Goal: Information Seeking & Learning: Understand process/instructions

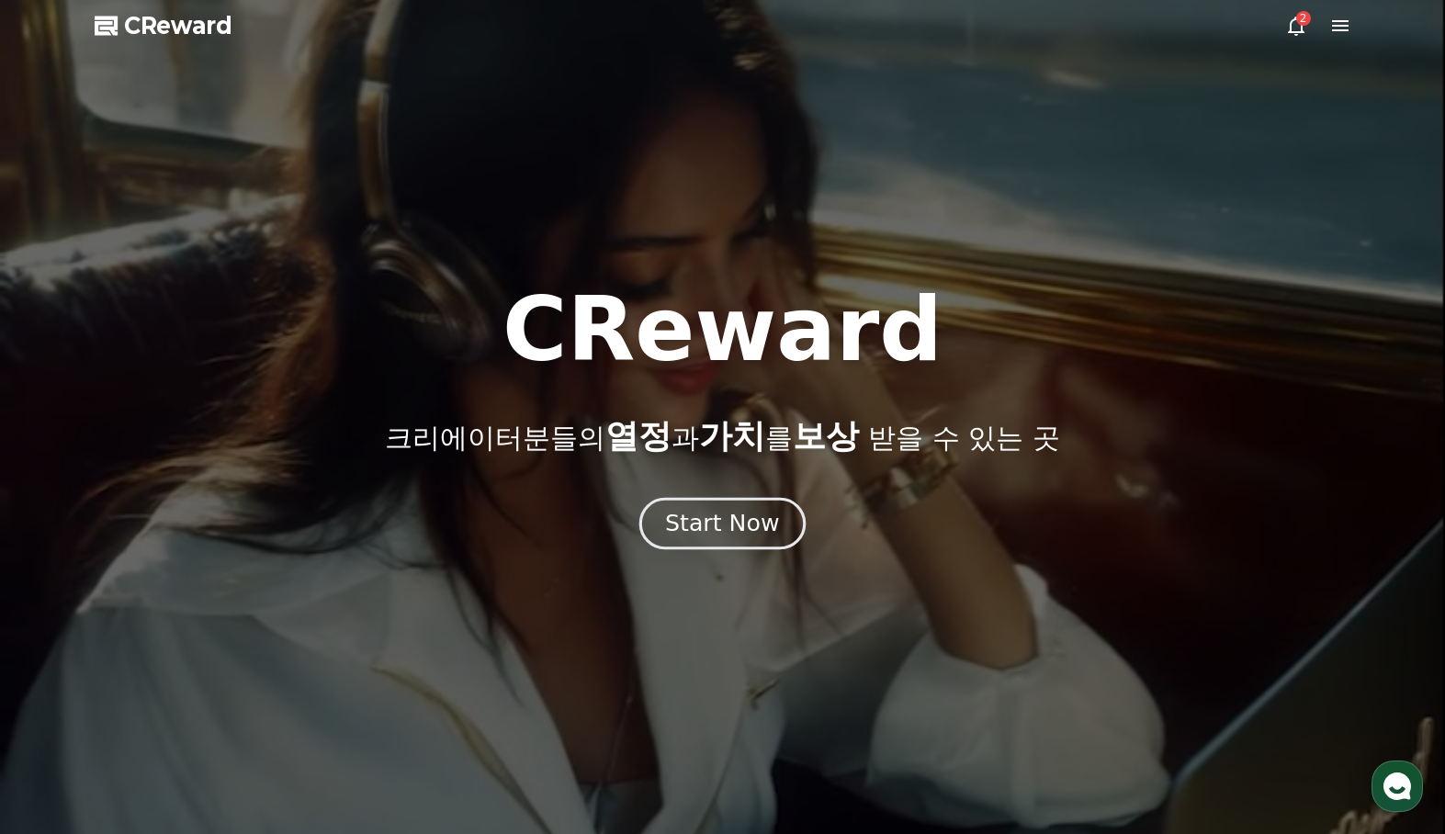
click at [704, 532] on div "Start Now" at bounding box center [722, 523] width 114 height 31
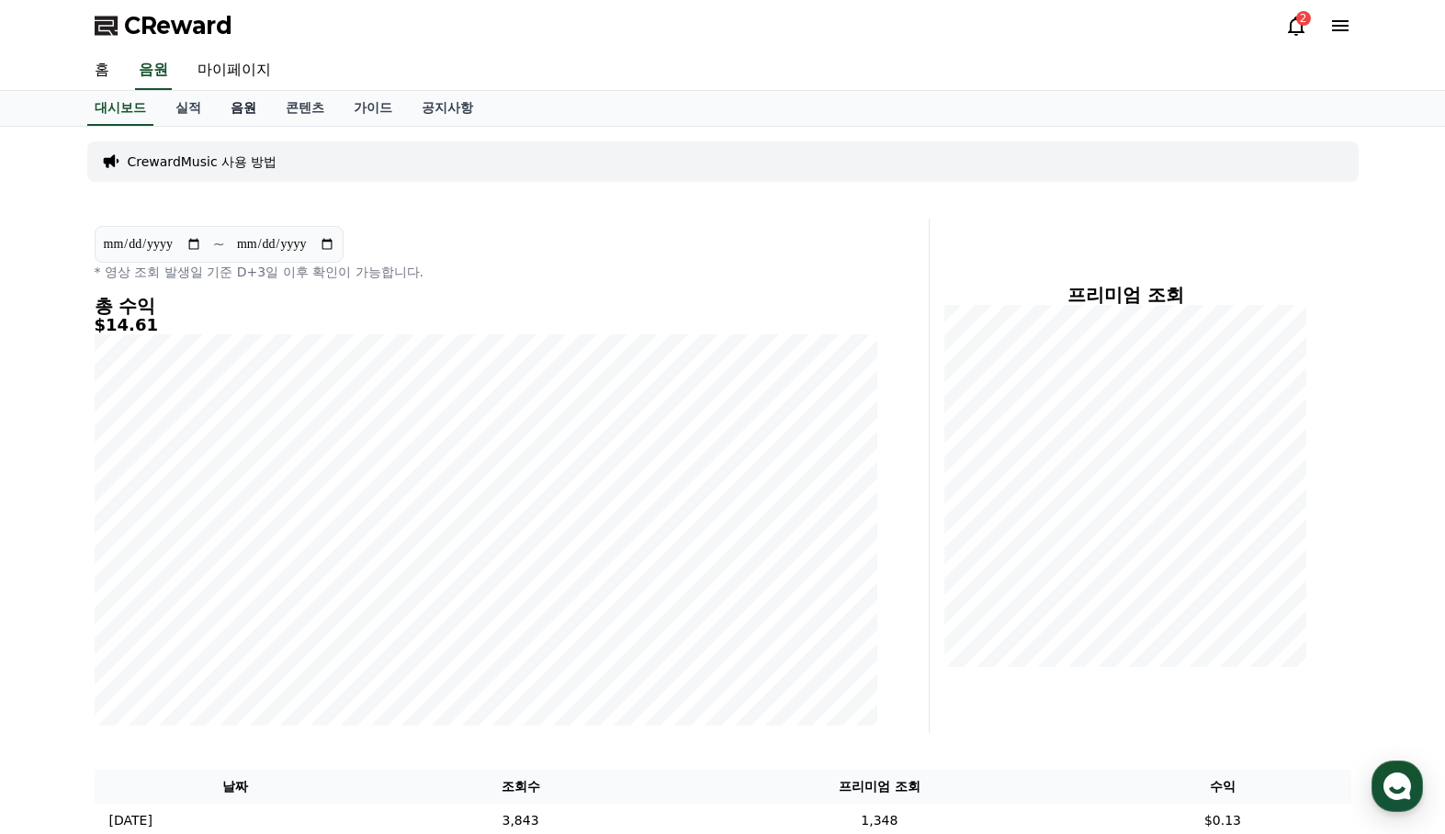
click at [253, 108] on link "음원" at bounding box center [243, 108] width 55 height 35
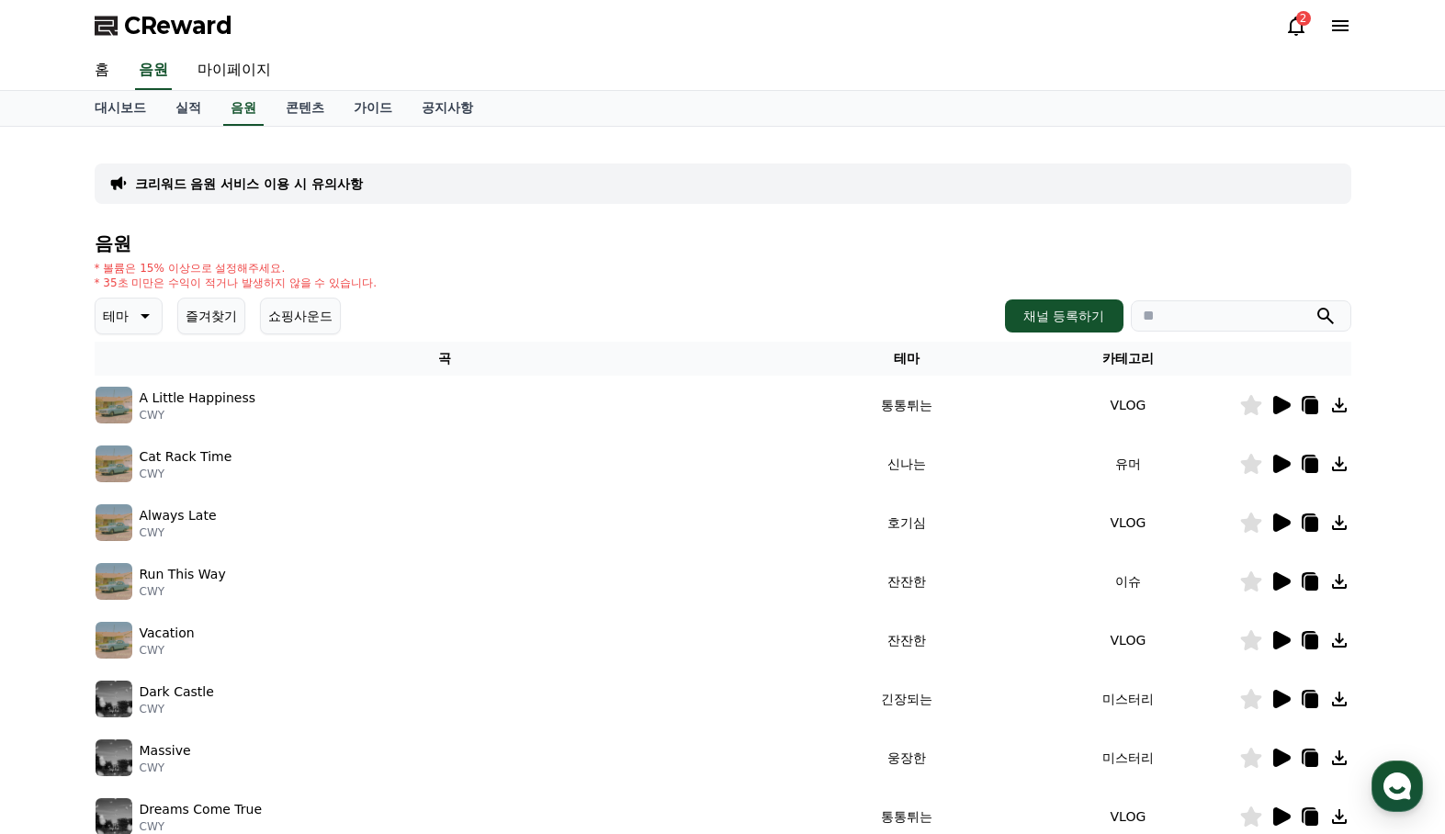
click at [117, 308] on p "테마" at bounding box center [116, 316] width 26 height 26
click at [131, 476] on button "EDM" at bounding box center [119, 478] width 44 height 40
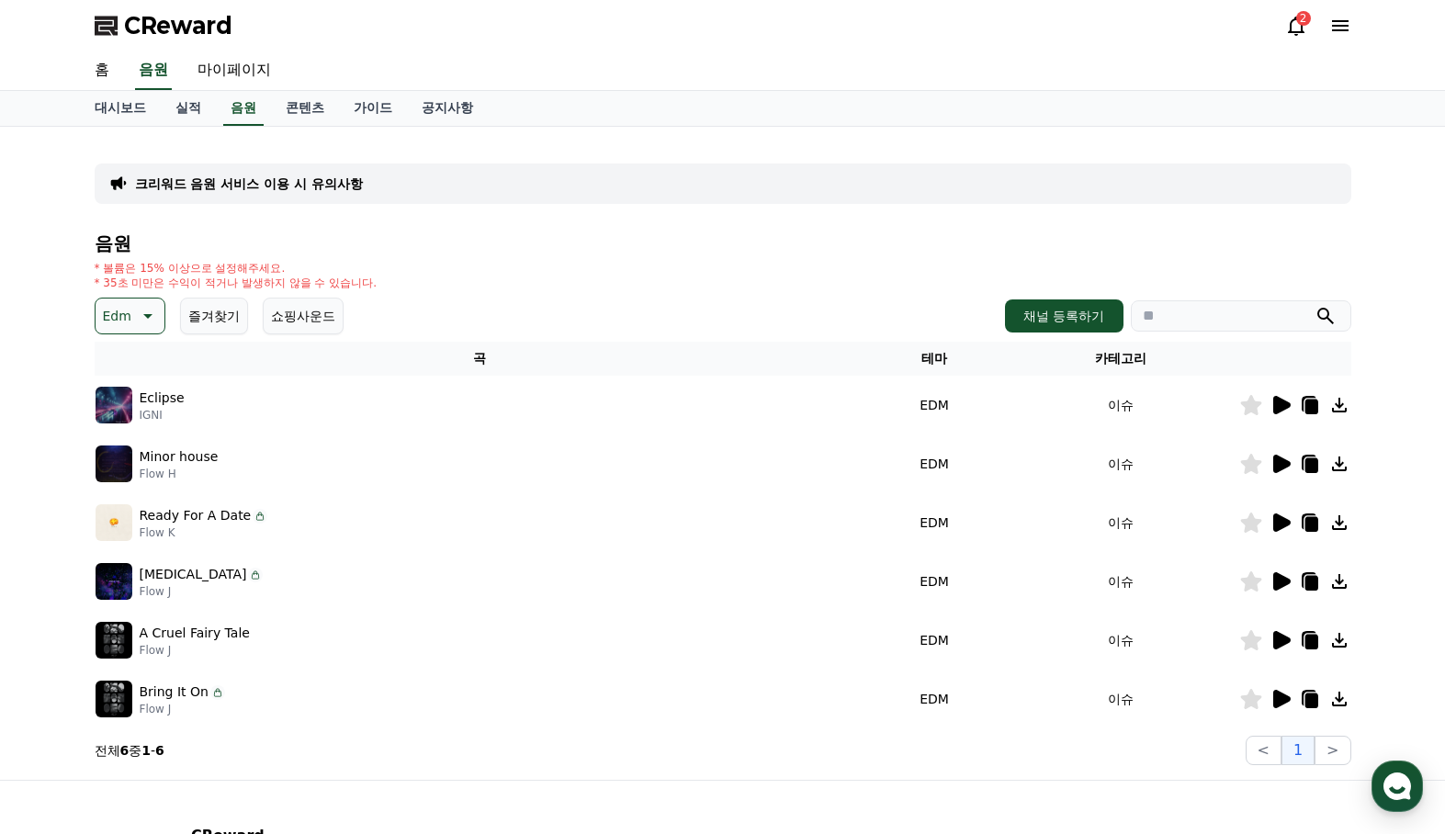
click at [303, 316] on button "쇼핑사운드" at bounding box center [303, 316] width 81 height 37
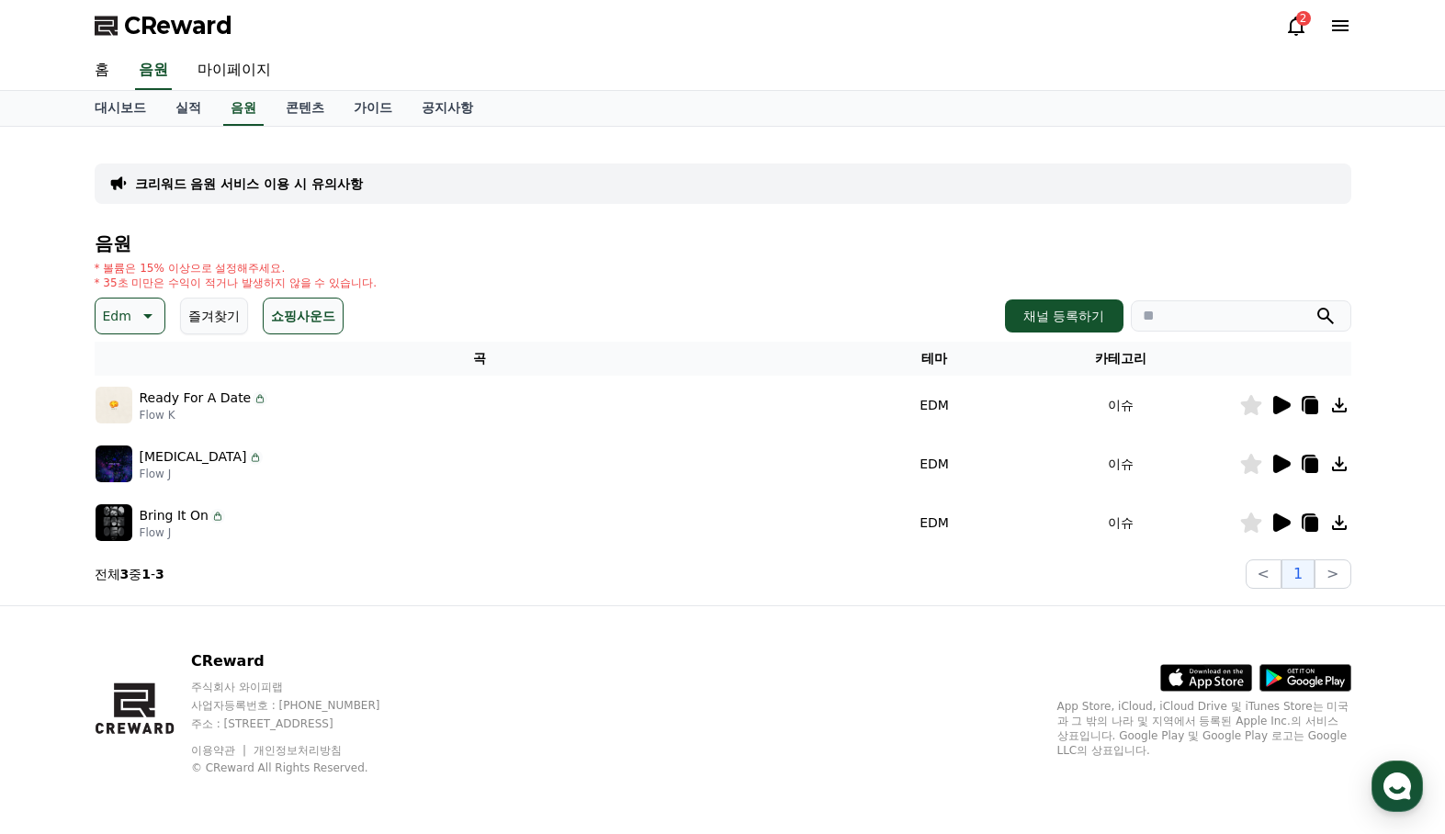
click at [1276, 520] on icon at bounding box center [1281, 522] width 17 height 18
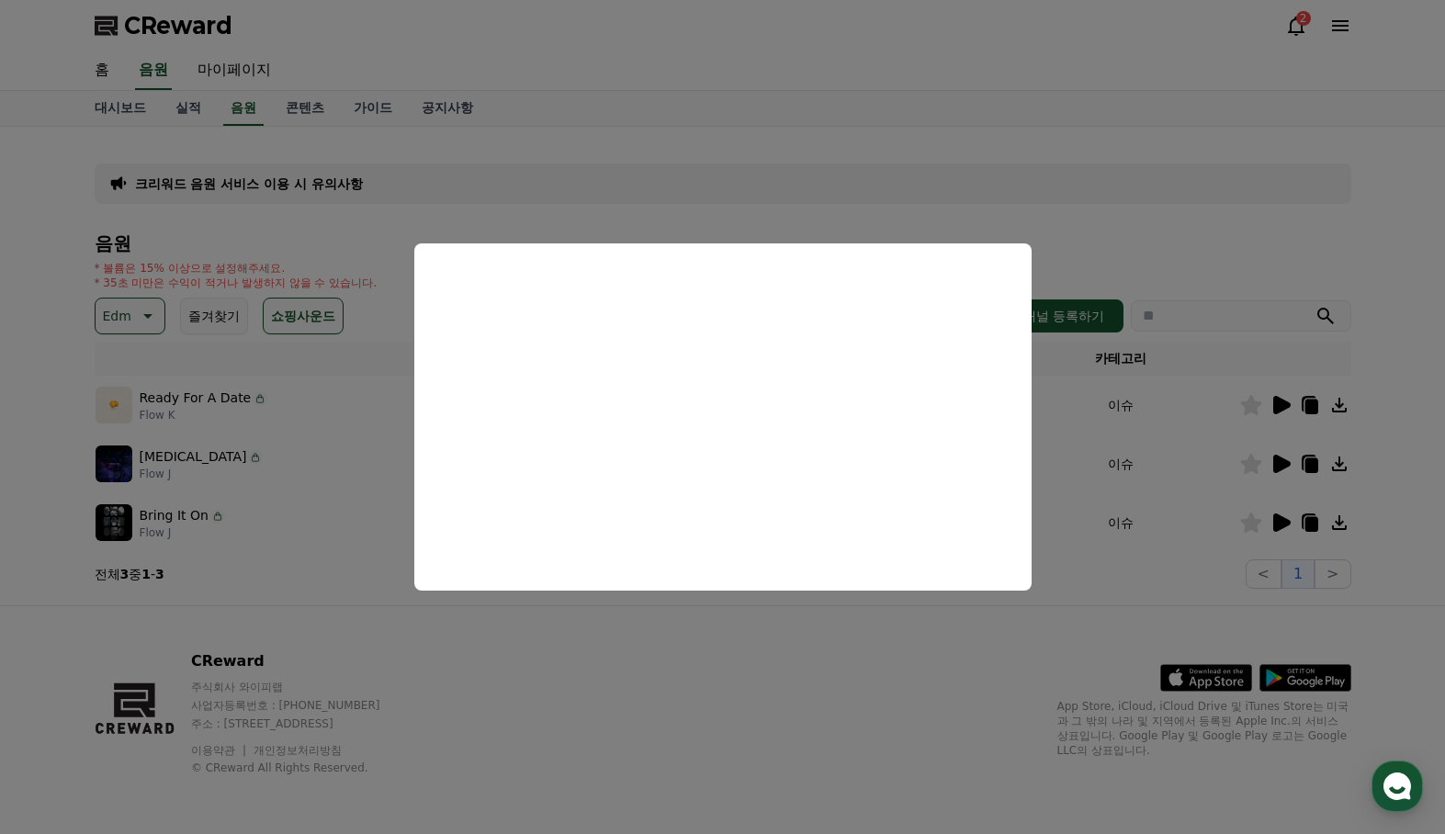
click at [1270, 457] on button "close modal" at bounding box center [722, 417] width 1445 height 834
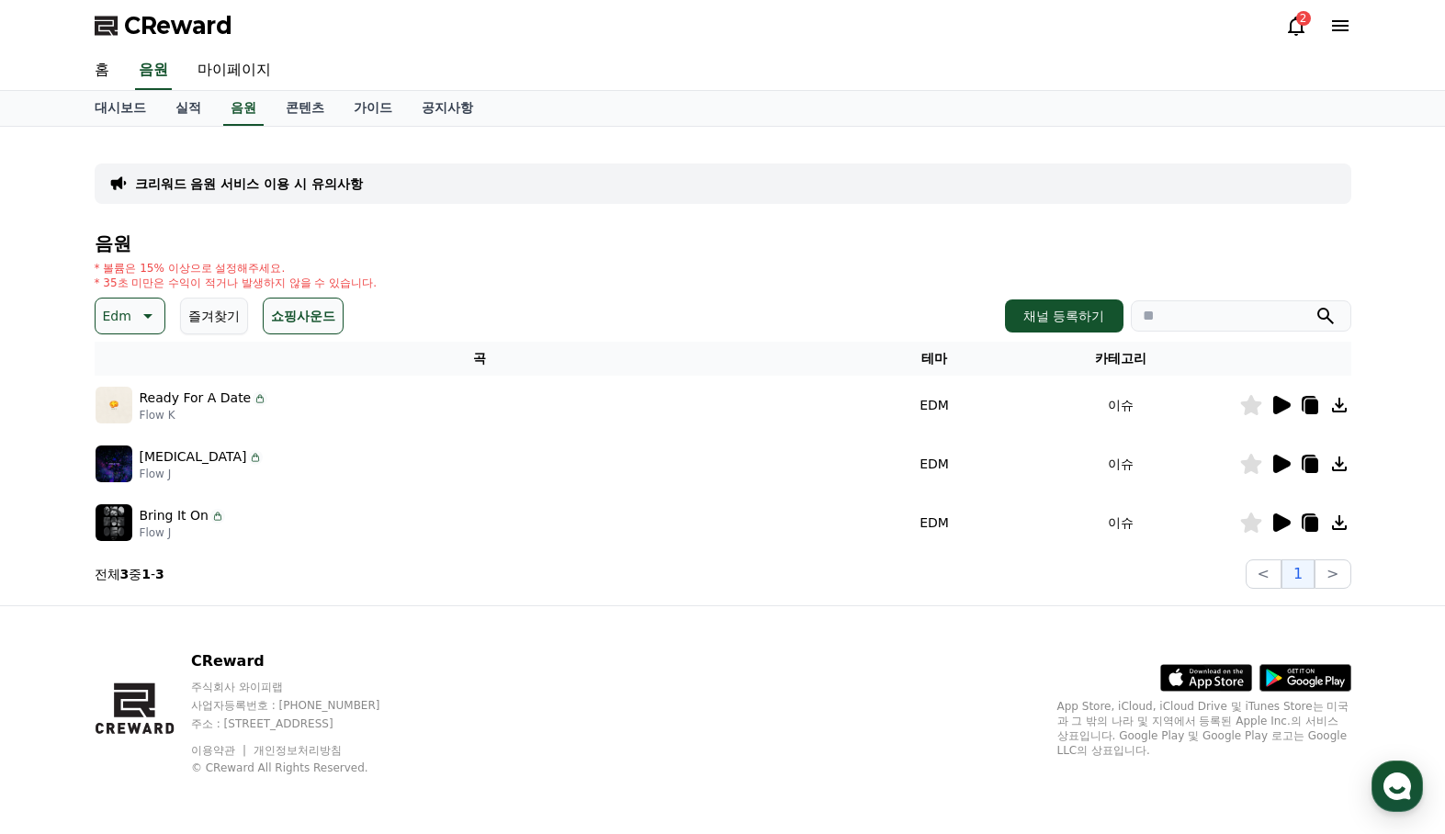
click at [1270, 457] on icon at bounding box center [1280, 464] width 22 height 22
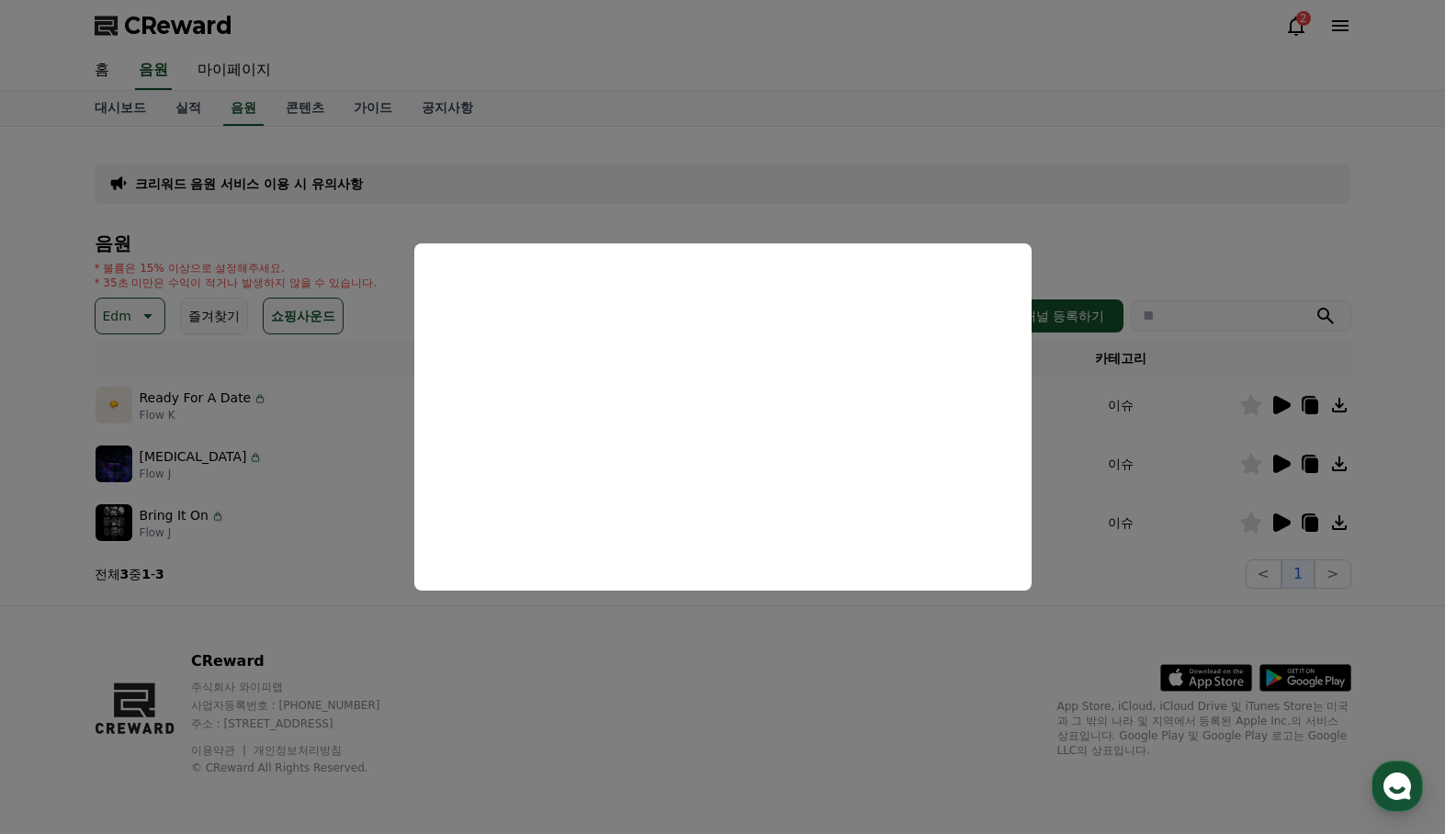
click at [744, 630] on button "close modal" at bounding box center [722, 417] width 1445 height 834
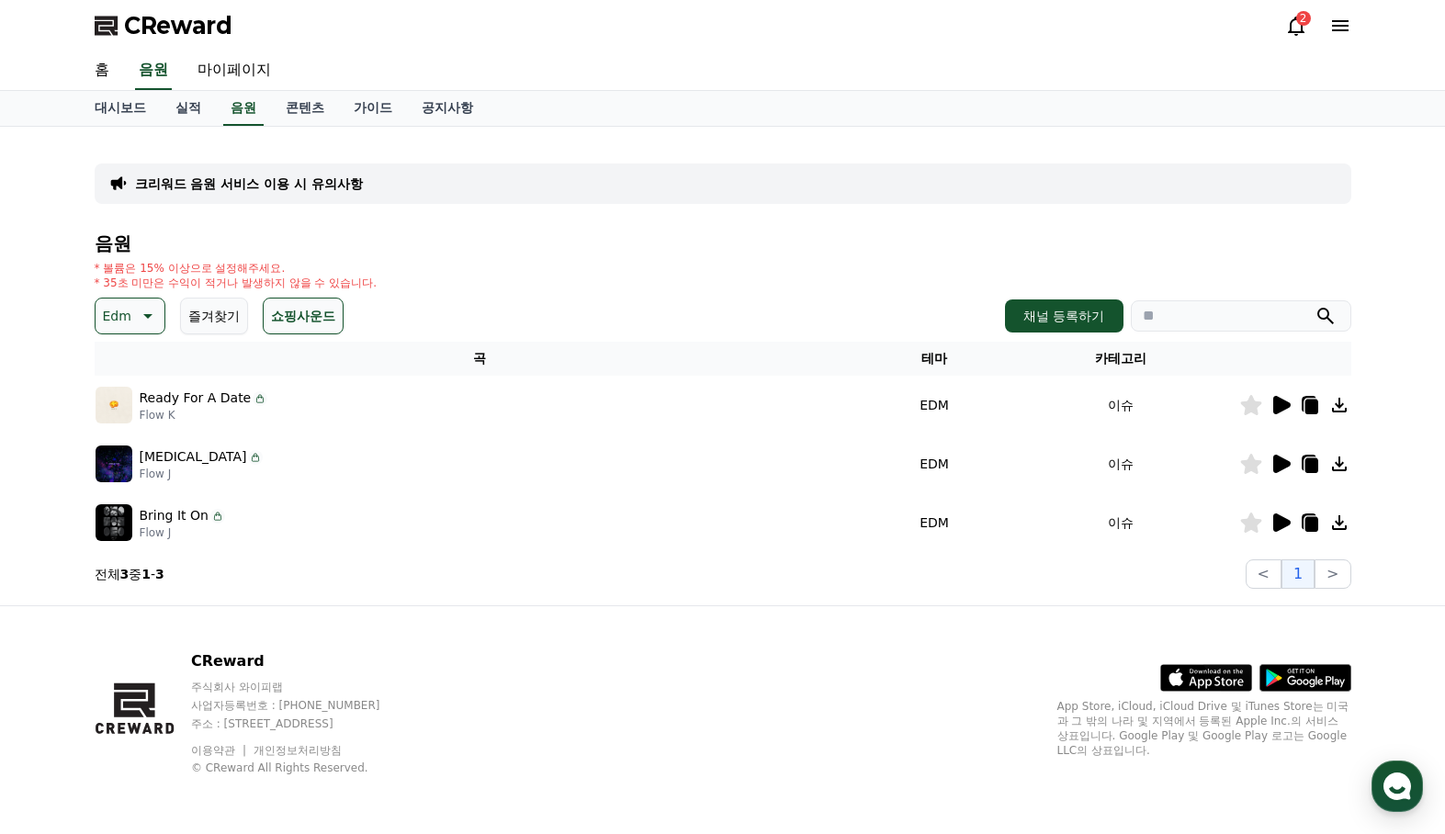
click at [1282, 401] on icon at bounding box center [1281, 405] width 17 height 18
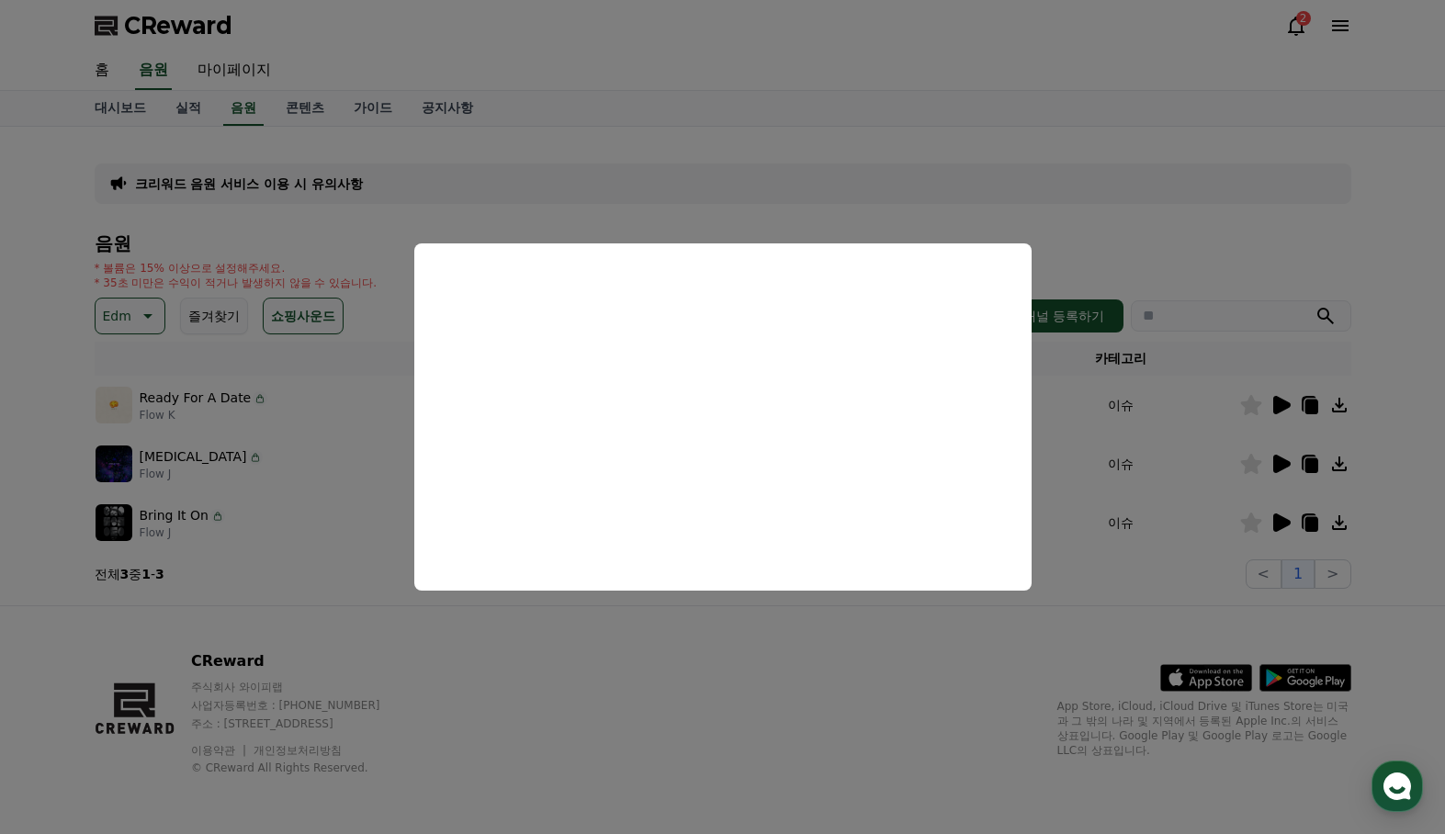
click at [800, 154] on button "close modal" at bounding box center [722, 417] width 1445 height 834
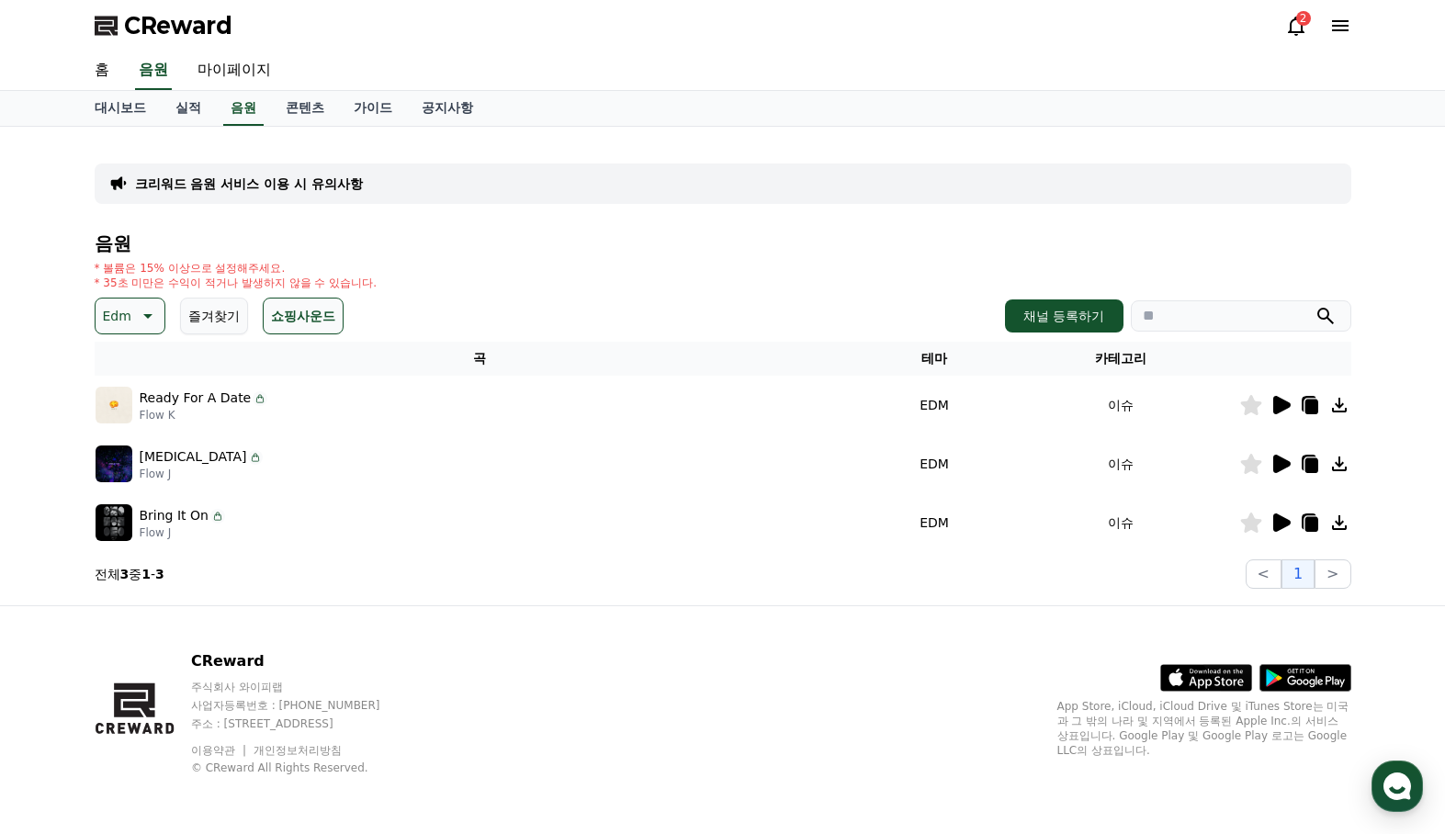
click at [146, 325] on icon at bounding box center [146, 316] width 22 height 22
click at [154, 416] on button "분위기있는" at bounding box center [136, 408] width 79 height 40
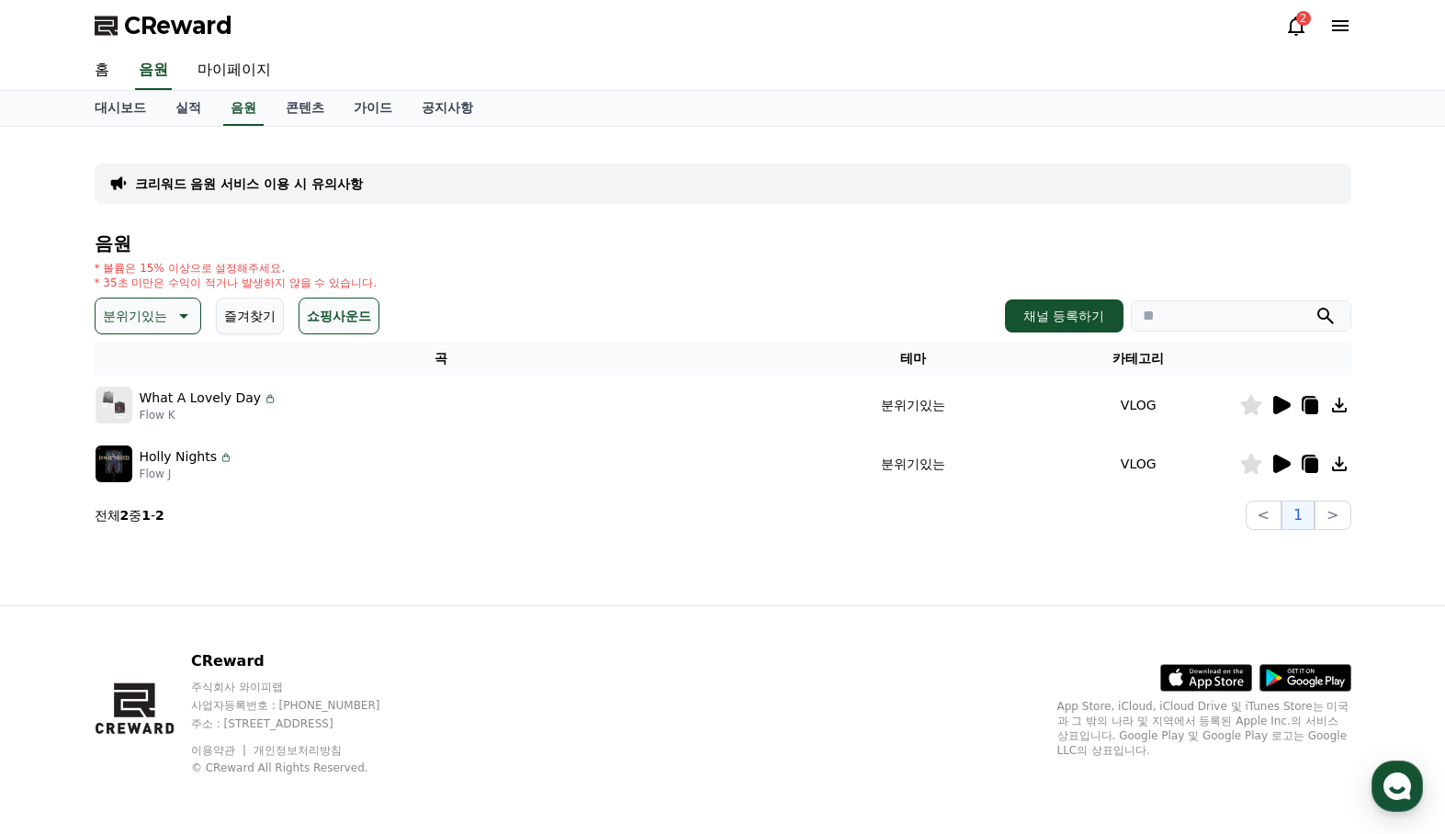
click at [1273, 407] on icon at bounding box center [1281, 405] width 17 height 18
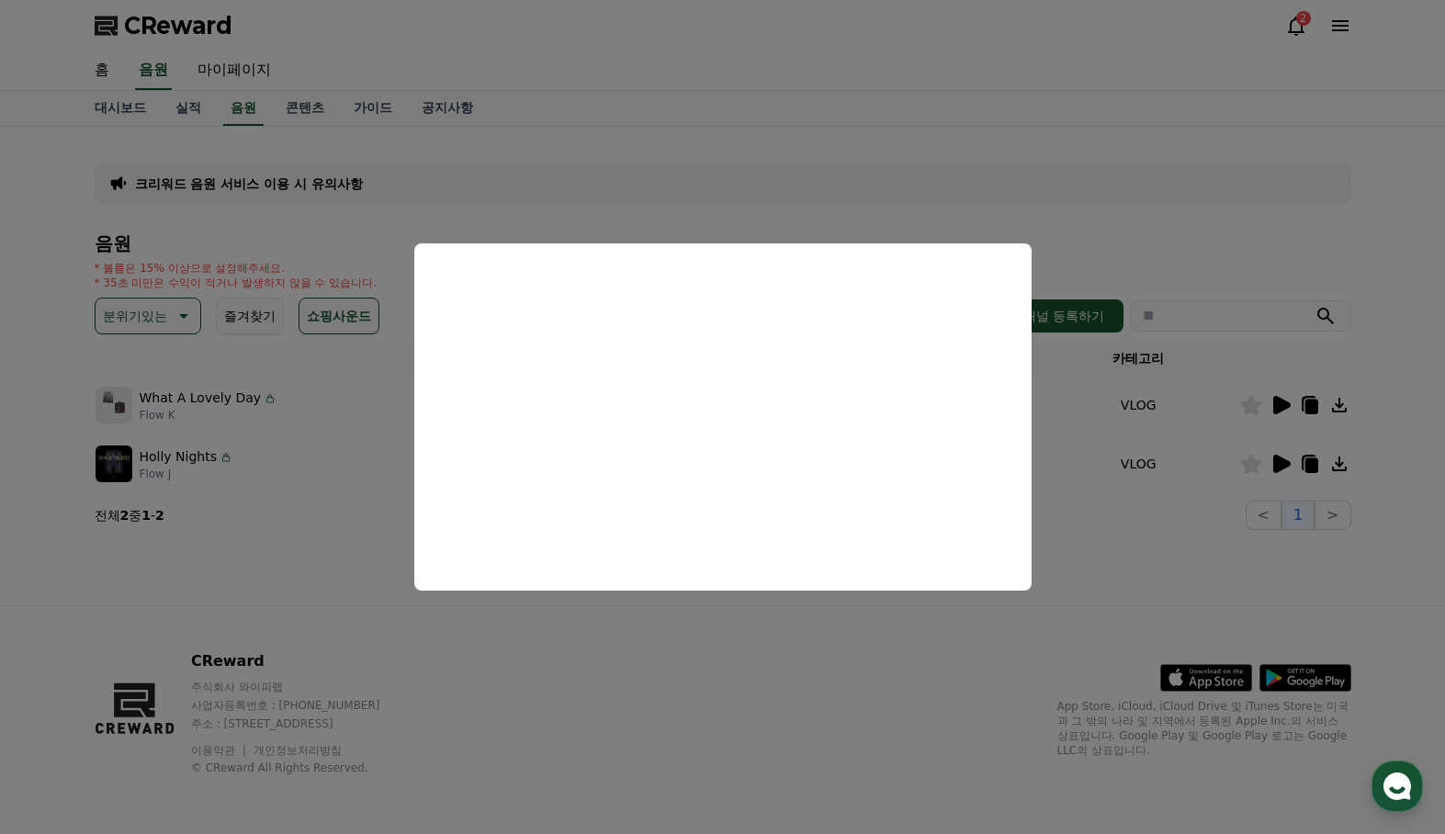
click at [1280, 463] on button "close modal" at bounding box center [722, 417] width 1445 height 834
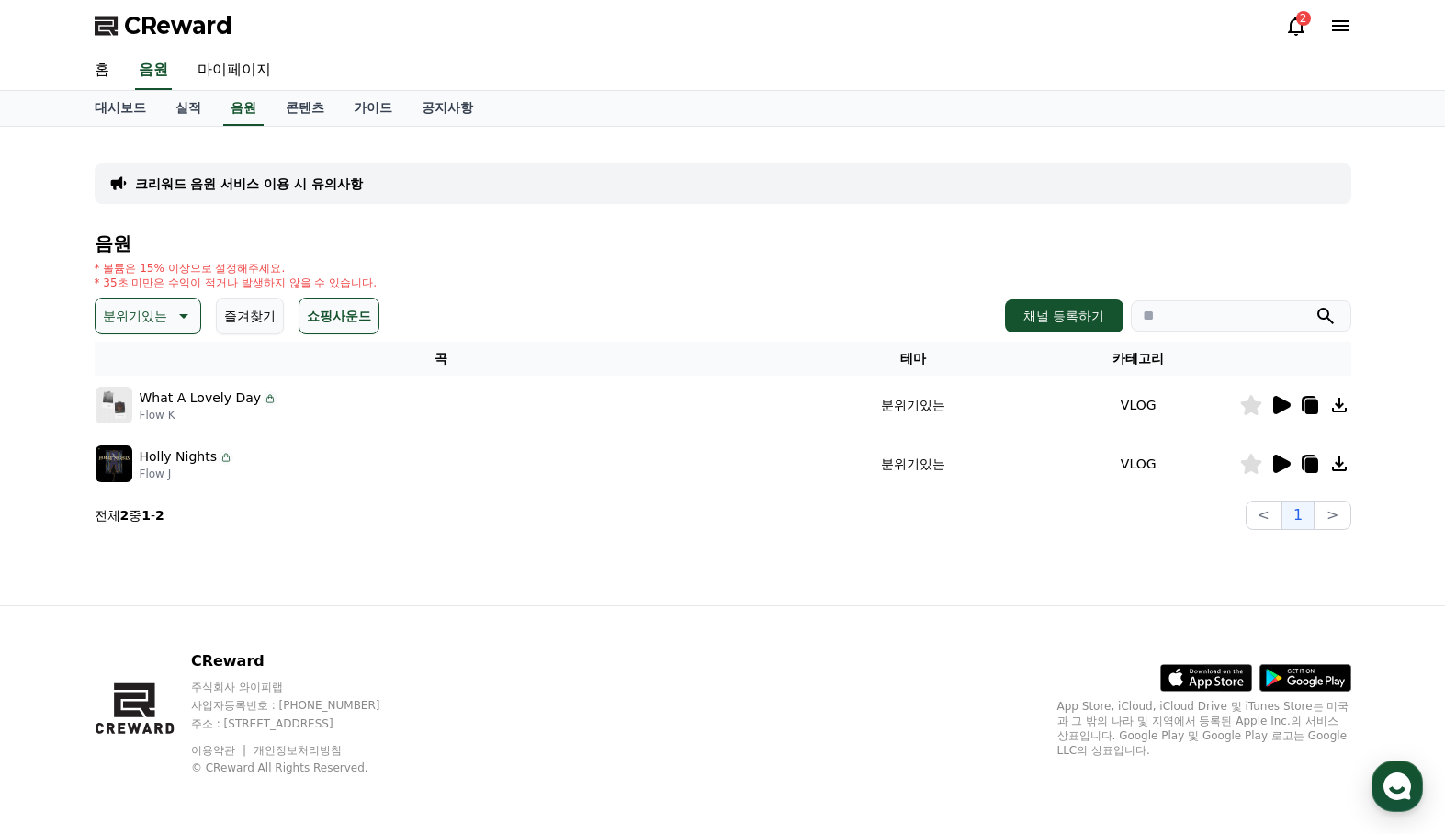
click at [1289, 464] on icon at bounding box center [1281, 464] width 17 height 18
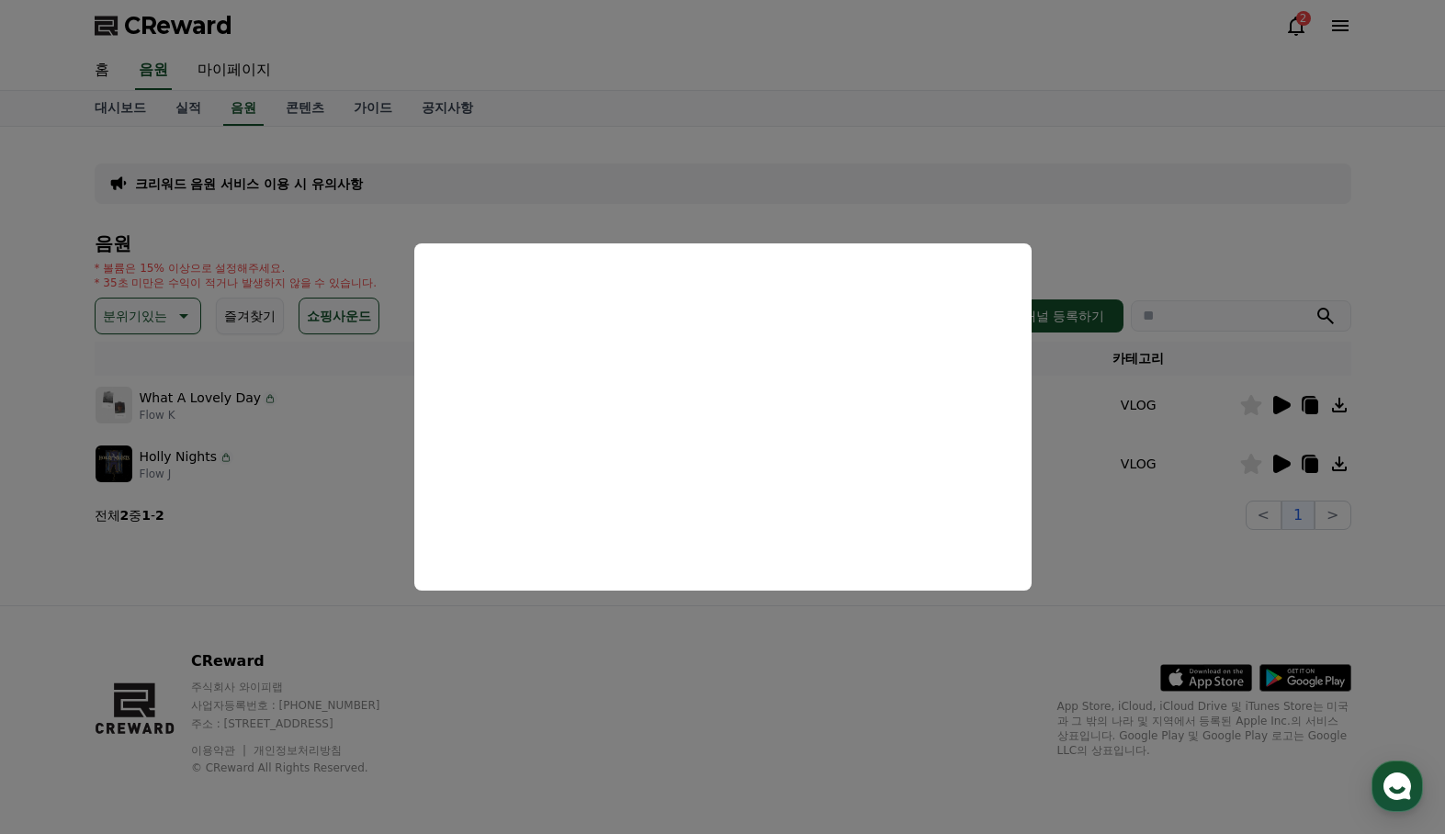
click at [145, 318] on button "close modal" at bounding box center [722, 417] width 1445 height 834
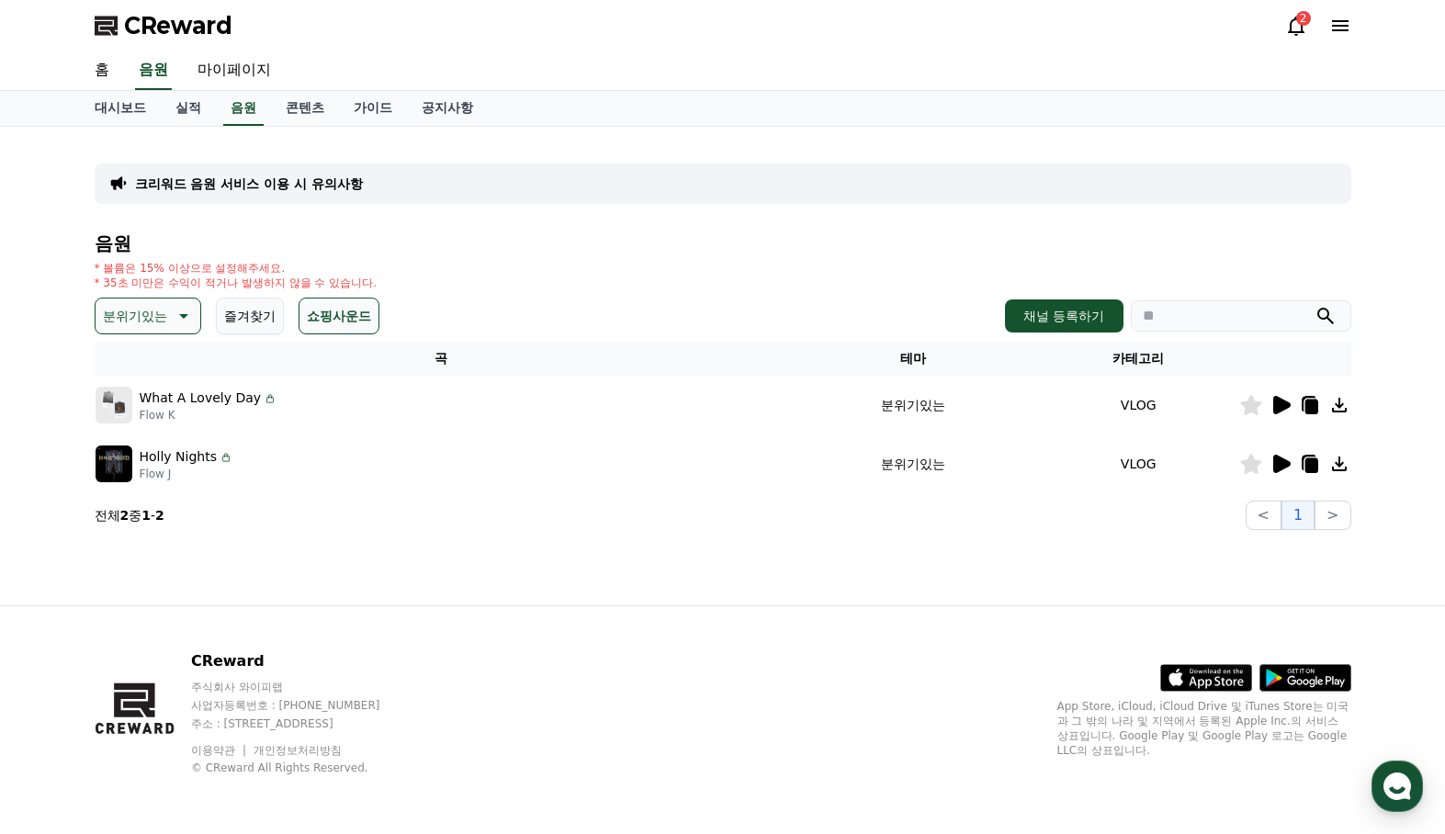
click at [145, 318] on p "분위기있는" at bounding box center [135, 316] width 64 height 26
click at [137, 418] on button "환상적인" at bounding box center [130, 412] width 66 height 40
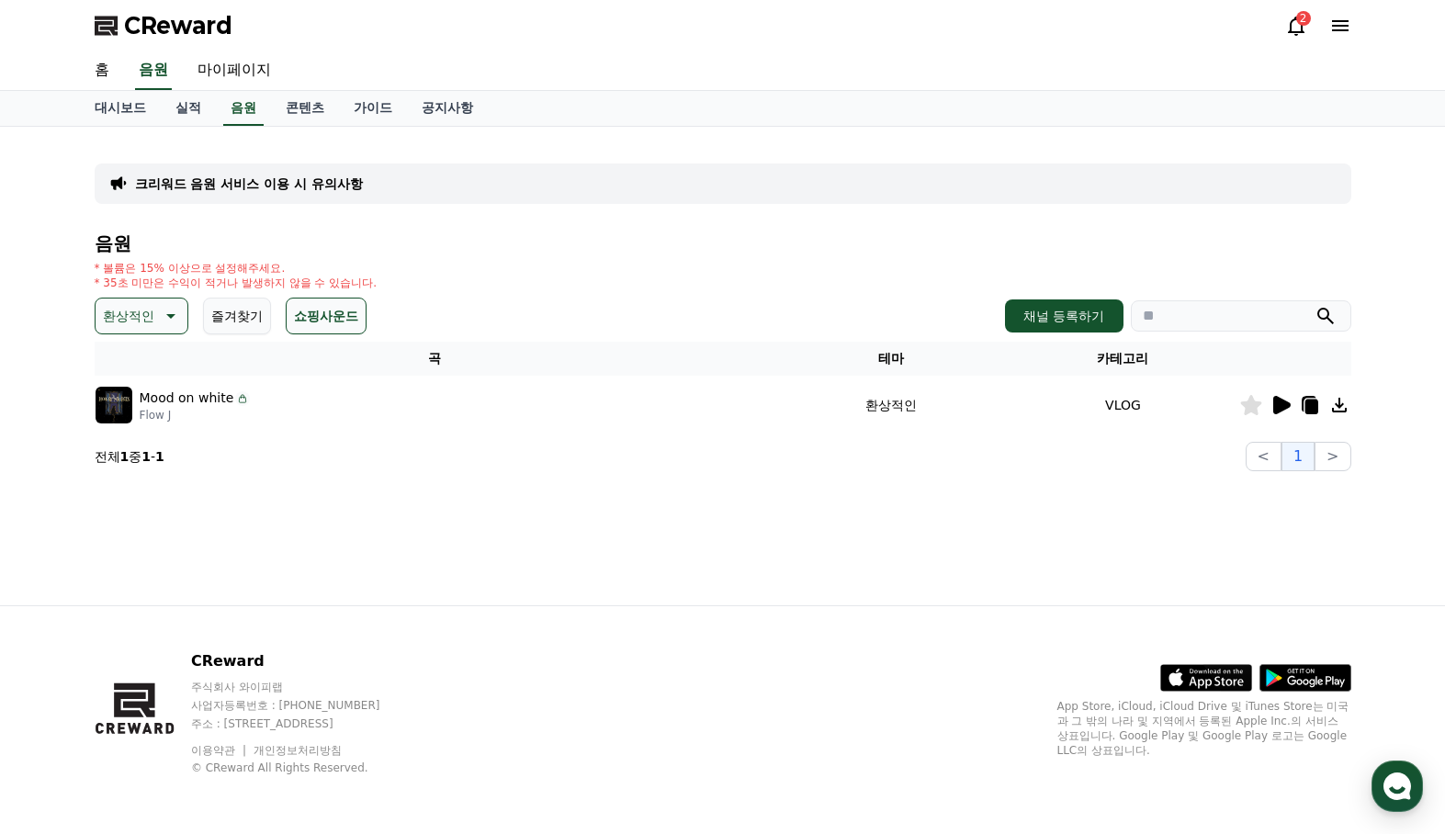
click at [1280, 407] on icon at bounding box center [1281, 405] width 17 height 18
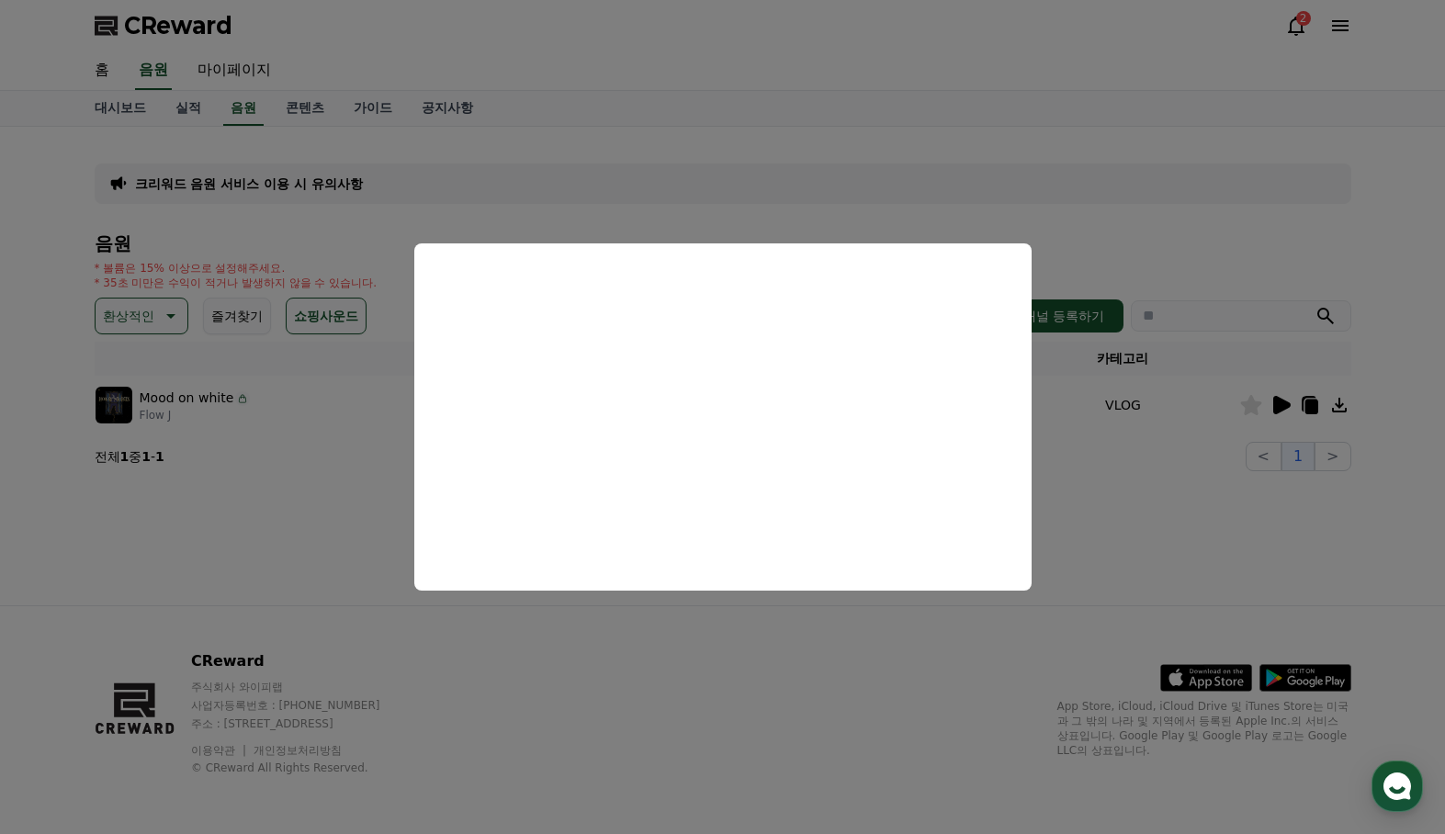
click at [143, 310] on button "close modal" at bounding box center [722, 417] width 1445 height 834
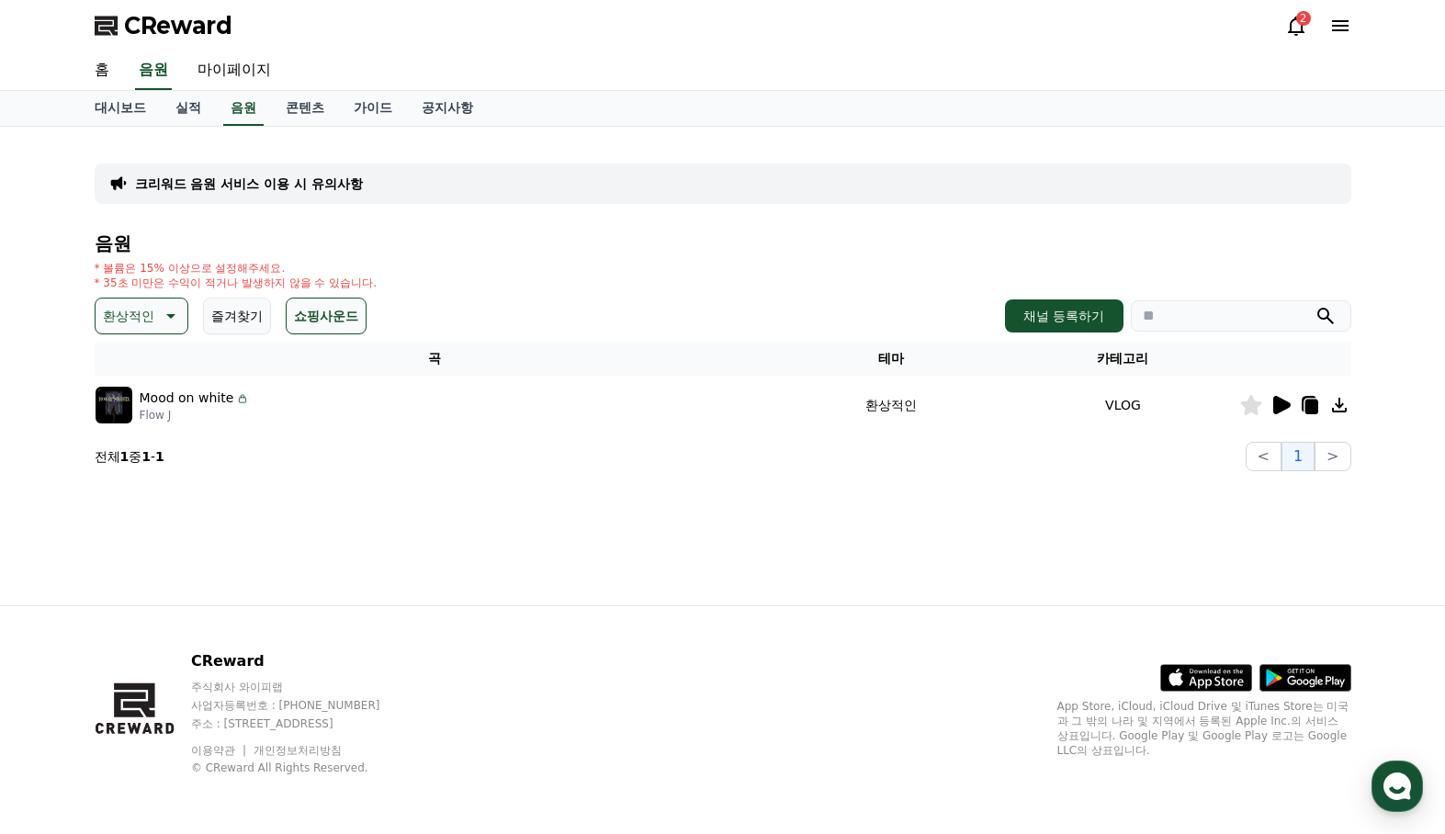
click at [155, 310] on button "환상적인" at bounding box center [142, 316] width 94 height 37
click at [115, 466] on button "신나는" at bounding box center [123, 467] width 53 height 40
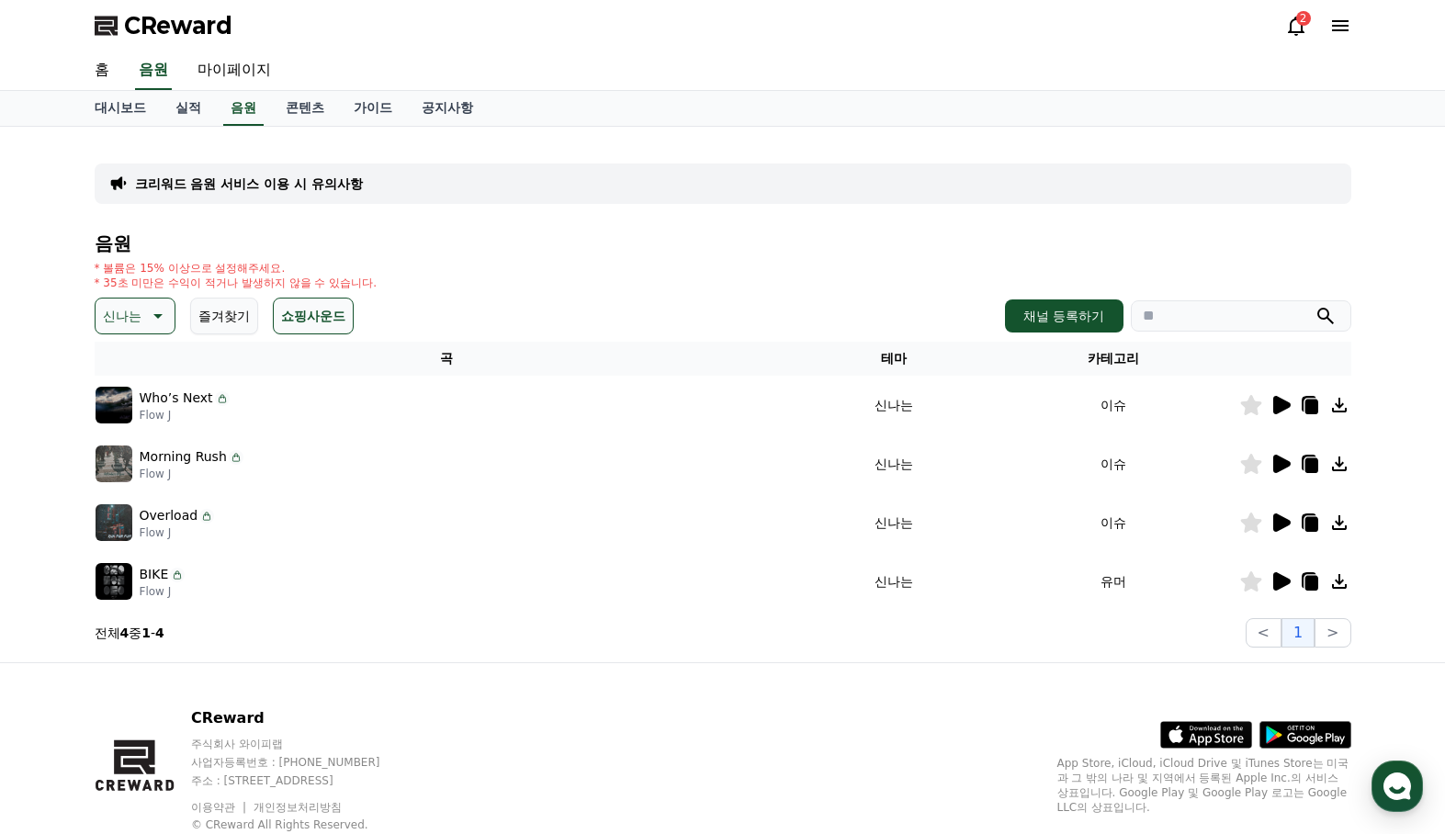
click at [1283, 403] on icon at bounding box center [1281, 405] width 17 height 18
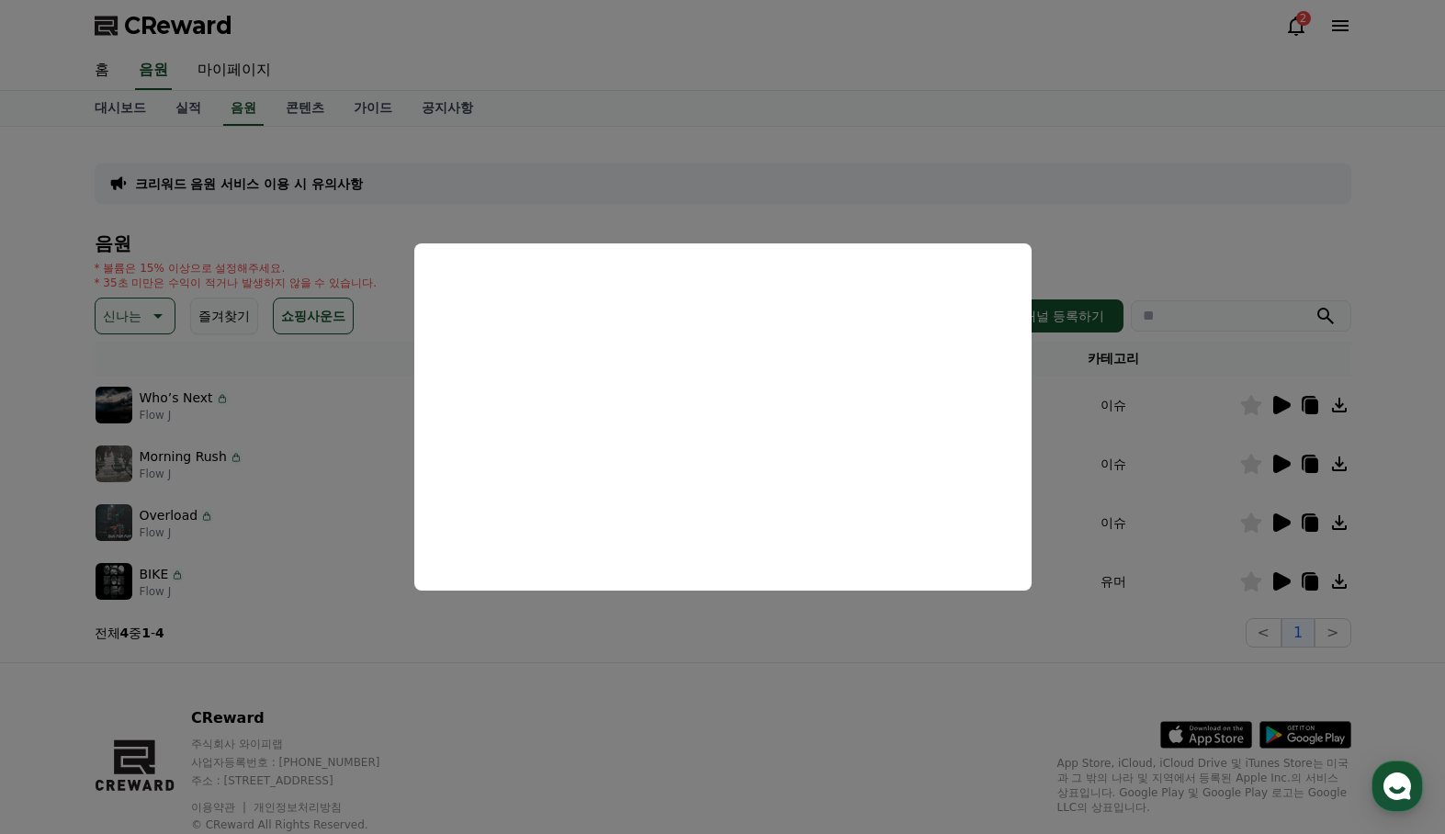
click at [1349, 399] on button "close modal" at bounding box center [722, 417] width 1445 height 834
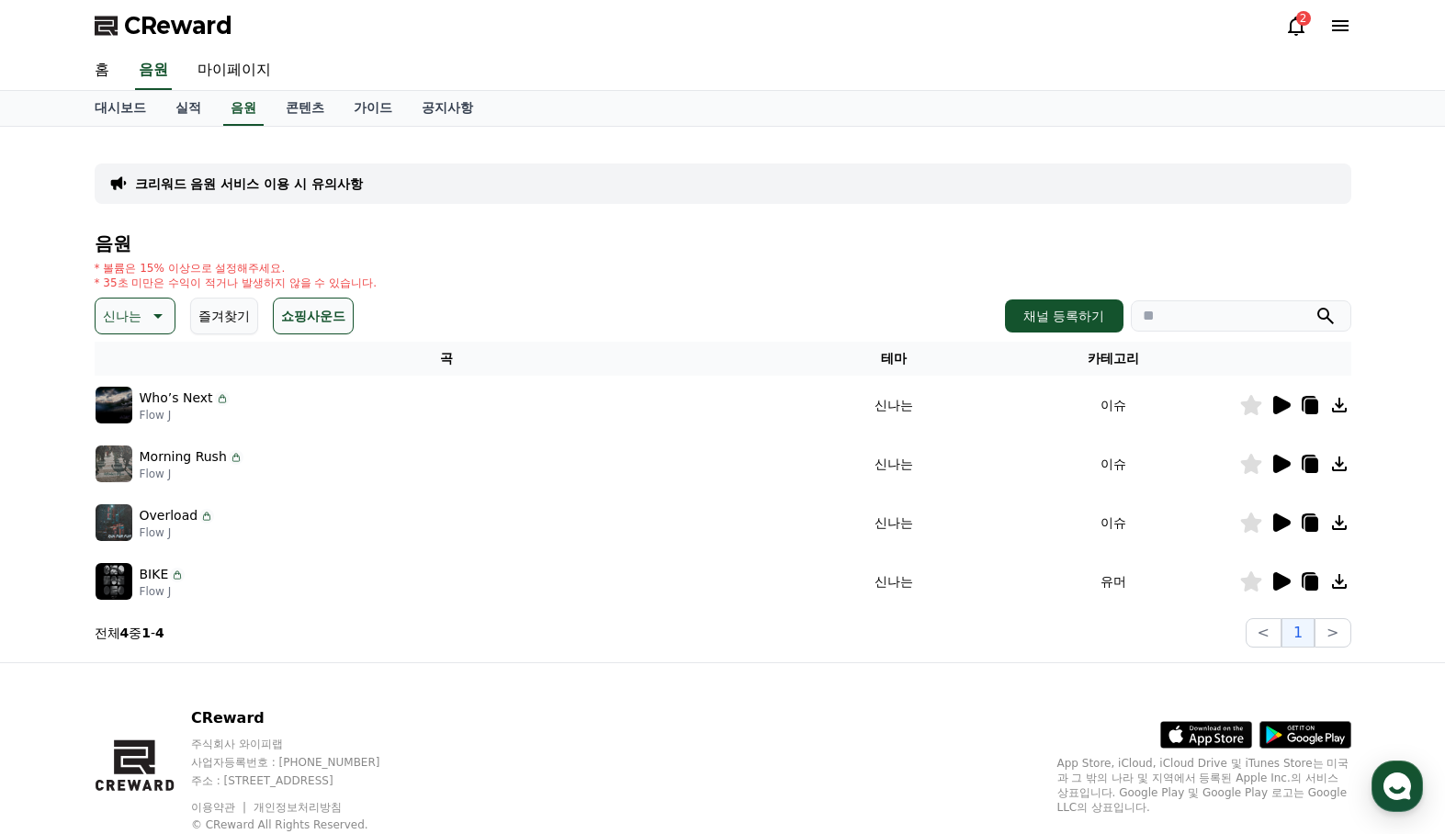
click at [1343, 406] on icon at bounding box center [1339, 405] width 22 height 22
click at [1279, 463] on icon at bounding box center [1281, 464] width 17 height 18
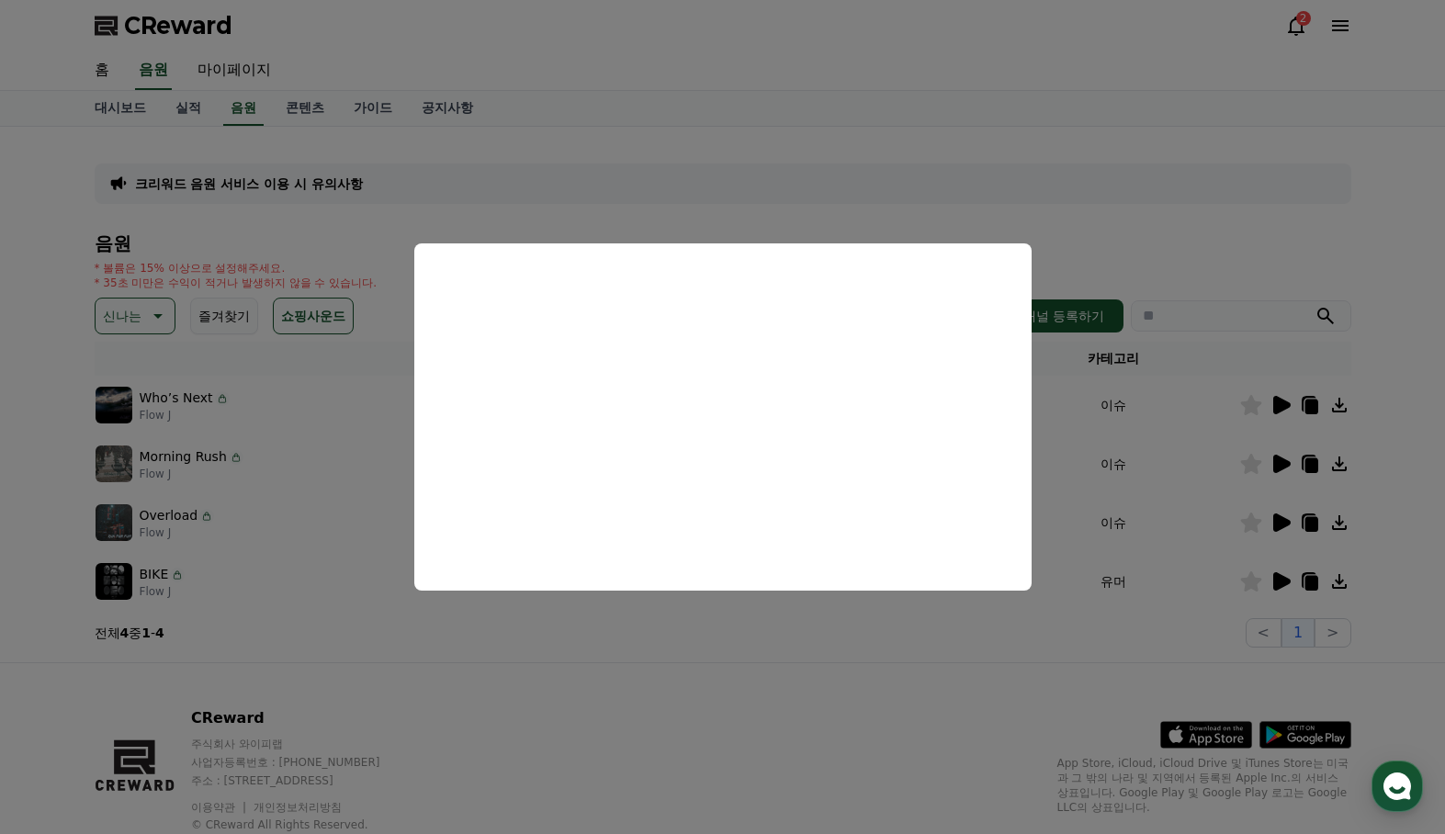
click at [160, 514] on button "close modal" at bounding box center [722, 417] width 1445 height 834
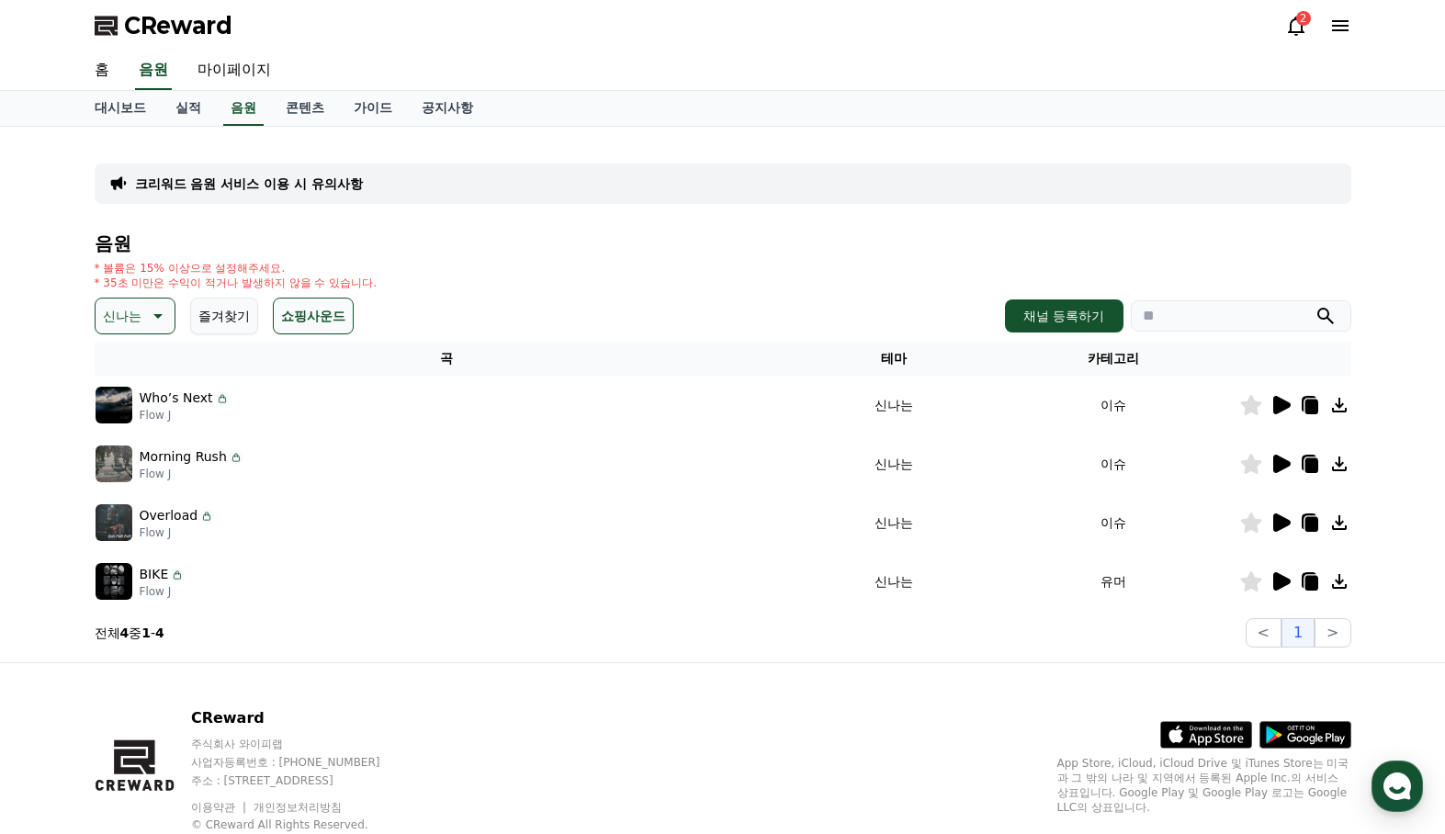
click at [1280, 522] on icon at bounding box center [1281, 522] width 17 height 18
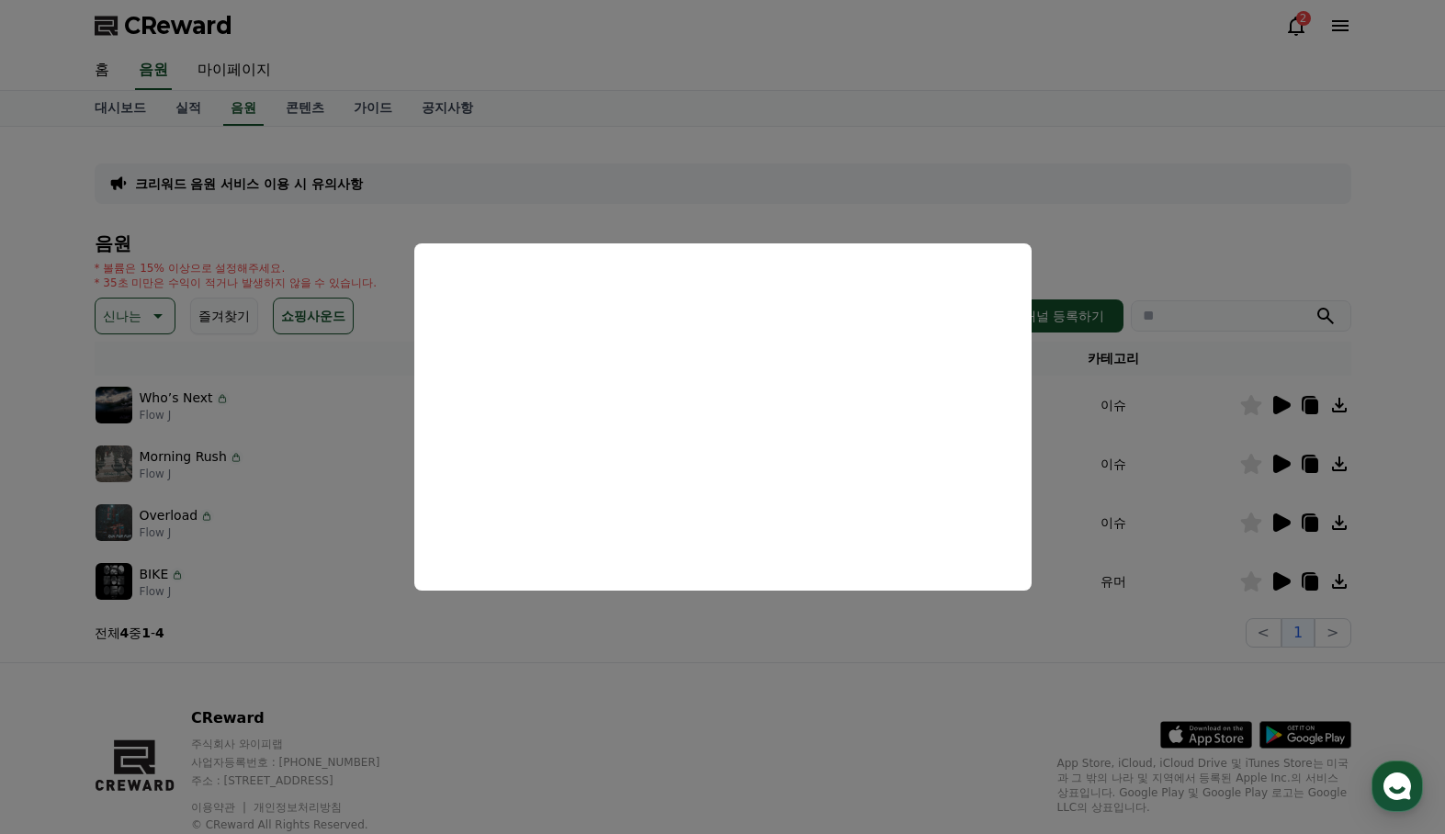
click at [1342, 522] on button "close modal" at bounding box center [722, 417] width 1445 height 834
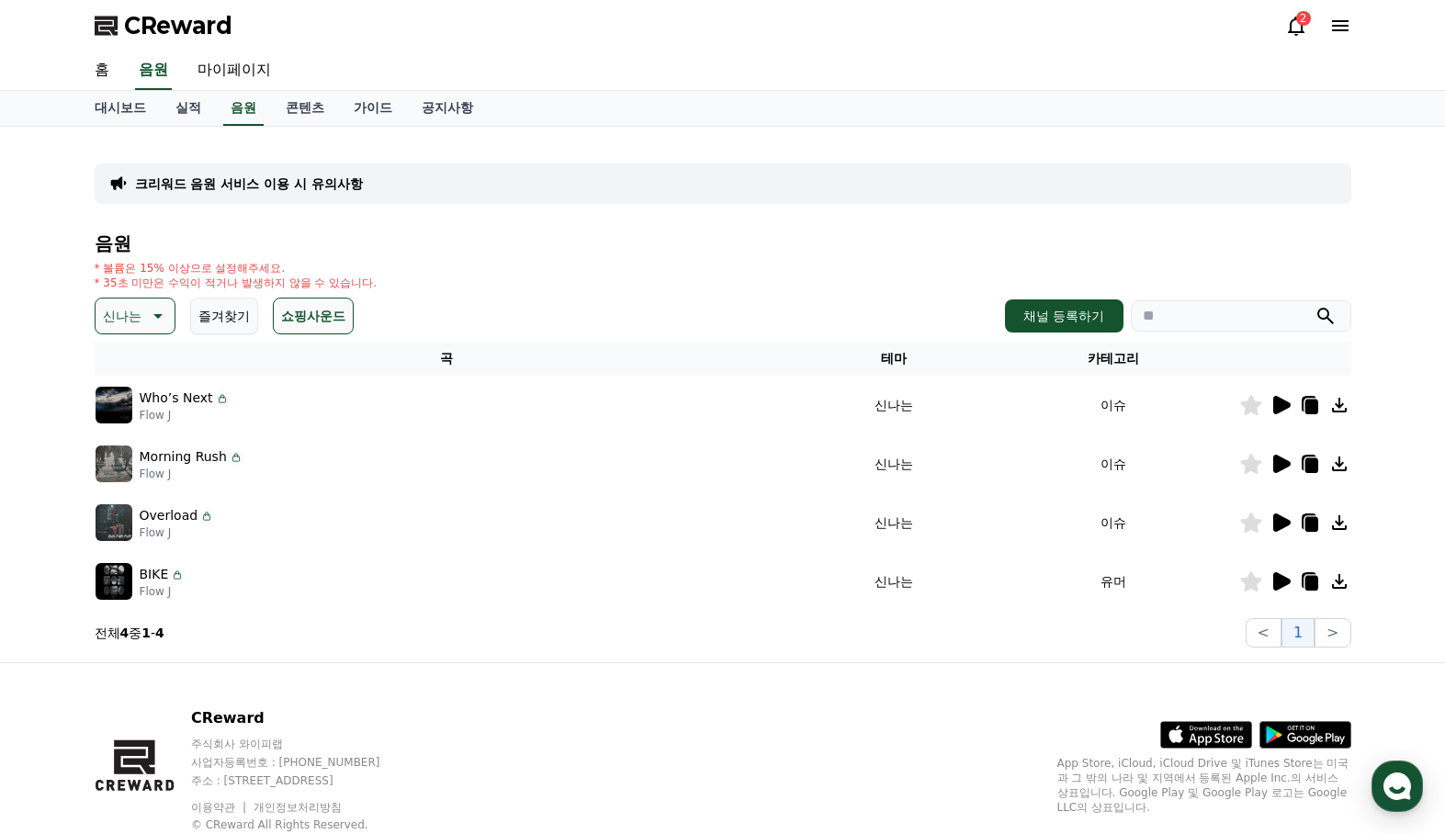
click at [1284, 583] on icon at bounding box center [1281, 581] width 17 height 18
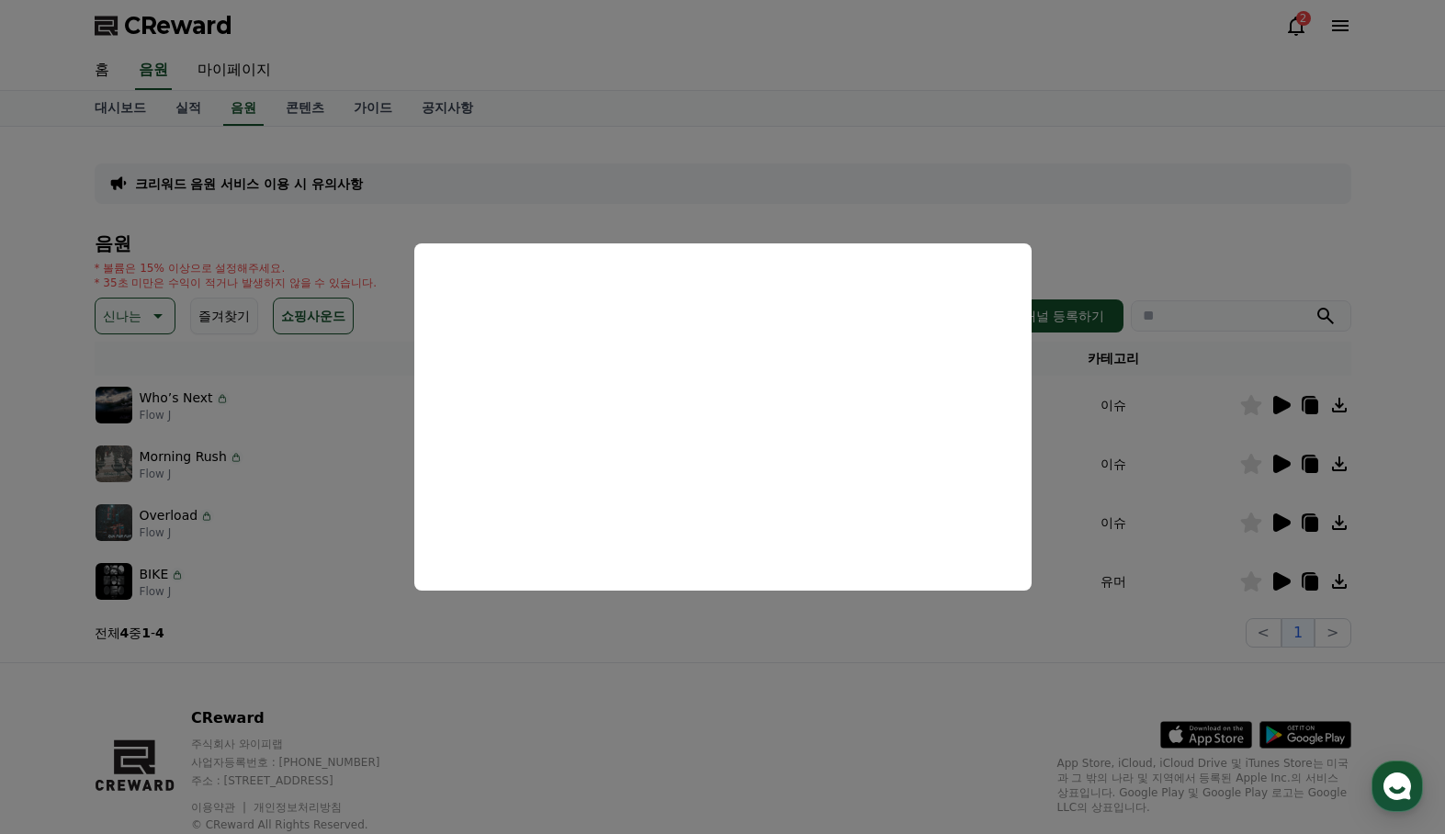
click at [767, 736] on button "close modal" at bounding box center [722, 417] width 1445 height 834
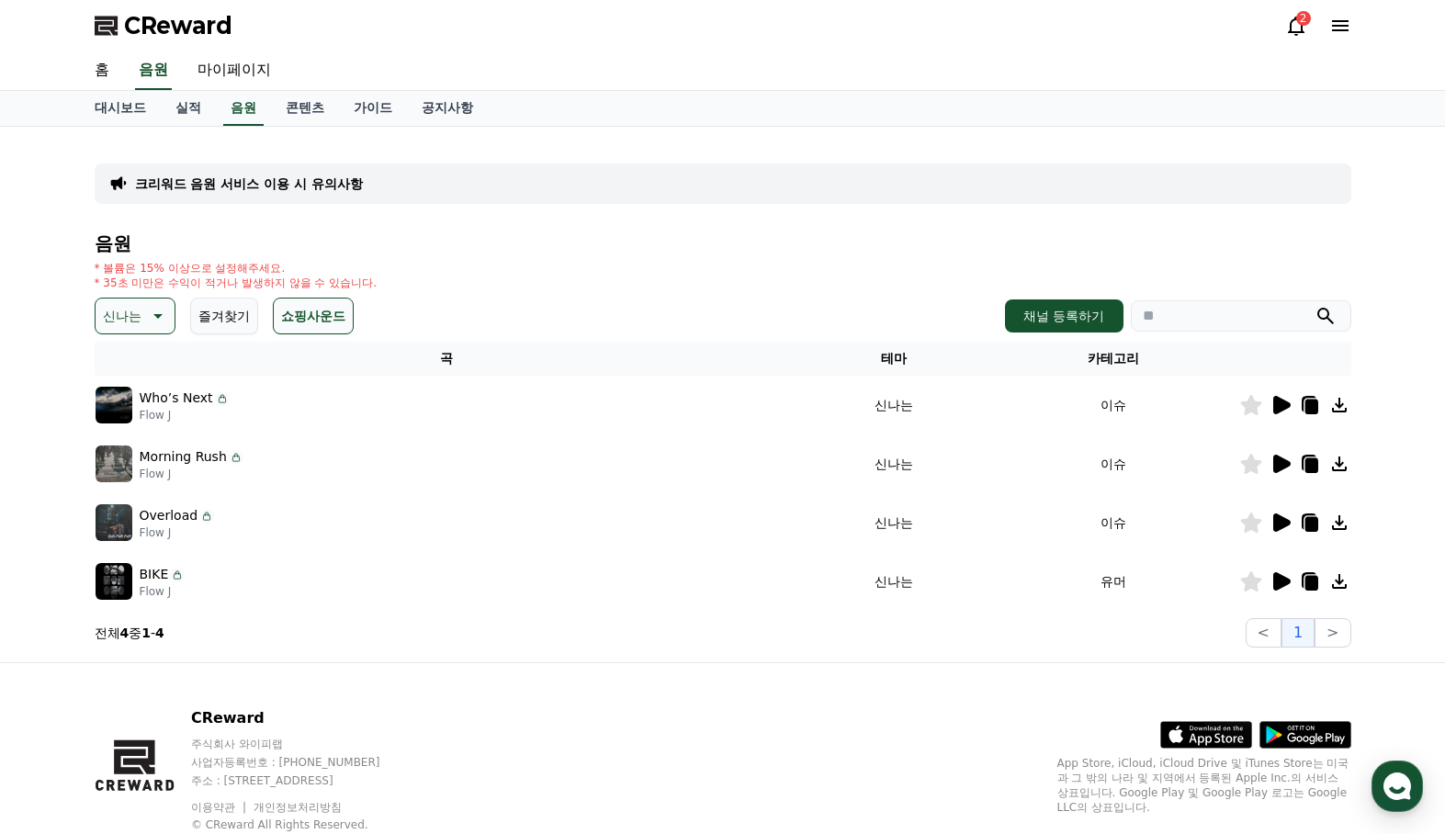
click at [1083, 189] on div "크리워드 음원 서비스 이용 시 유의사항" at bounding box center [723, 183] width 1256 height 40
click at [365, 102] on link "가이드" at bounding box center [373, 108] width 68 height 35
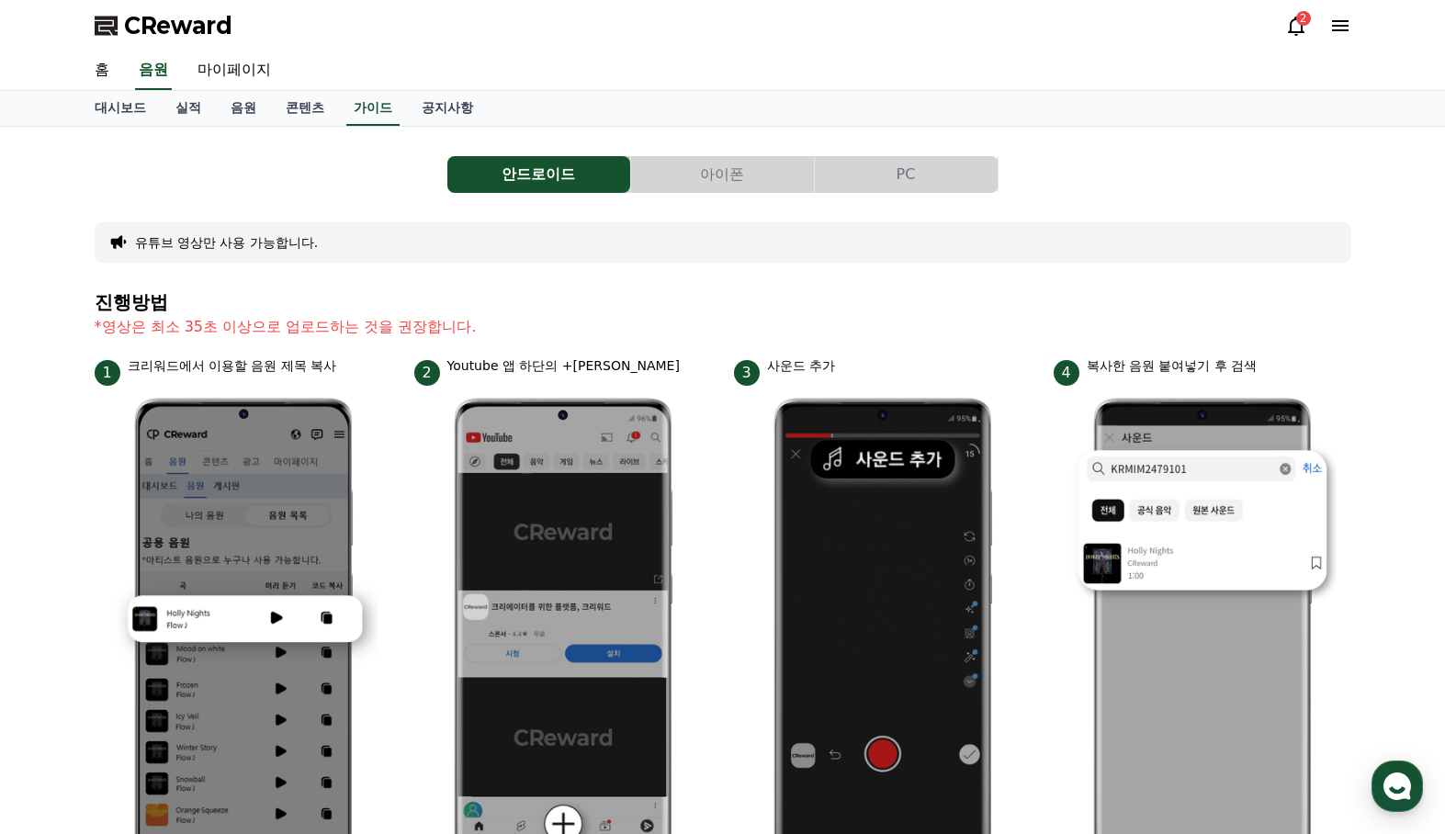
click at [899, 161] on button "PC" at bounding box center [906, 174] width 183 height 37
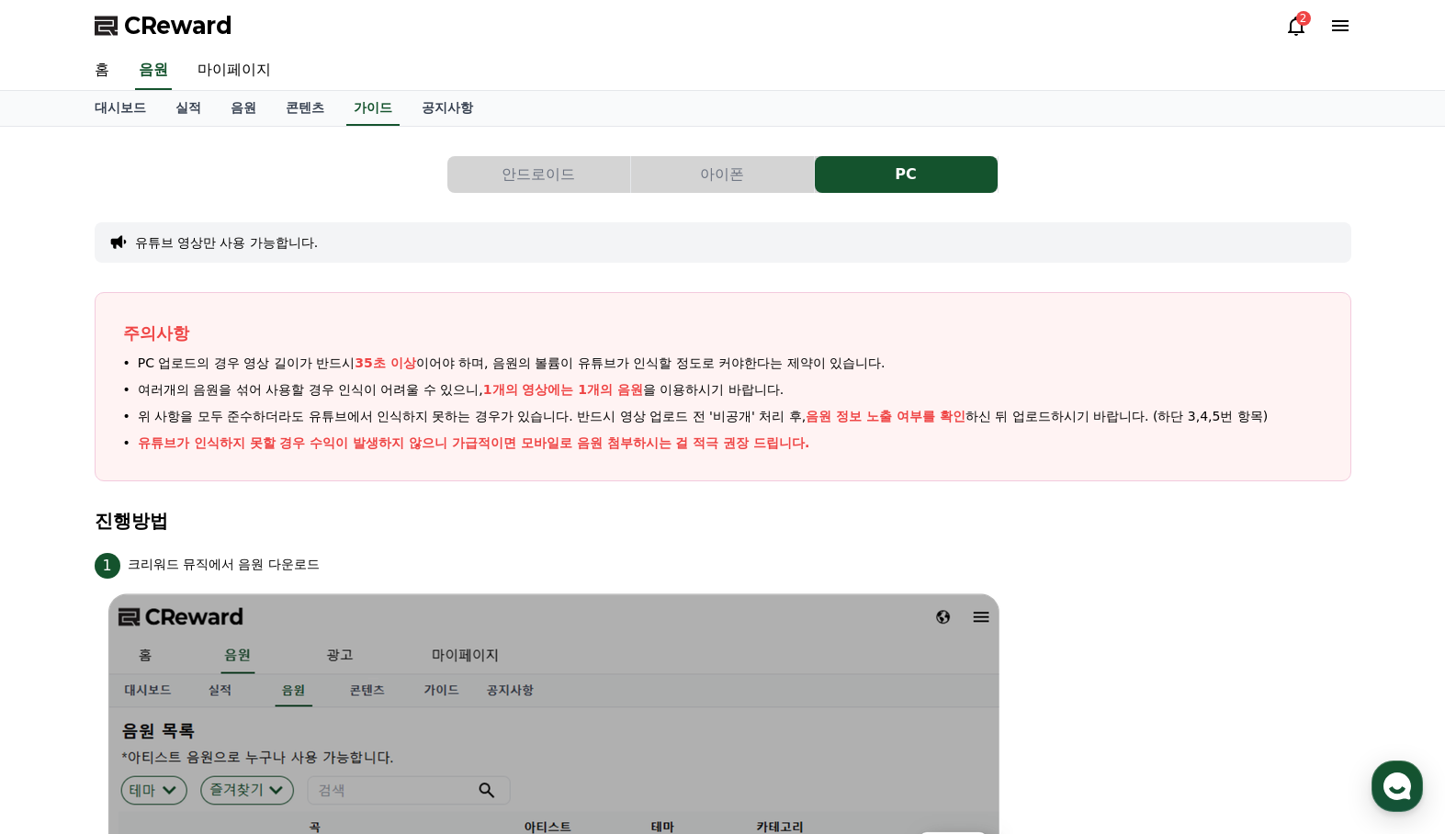
drag, startPoint x: 147, startPoint y: 358, endPoint x: 914, endPoint y: 358, distance: 766.8
click at [914, 358] on li "PC 업로드의 경우 영상 길이가 반드시 35초 이상 이어야 하며, 음원의 볼륨이 유튜브가 인식할 정도로 커야한다는 제약이 있습니다." at bounding box center [722, 363] width 1199 height 19
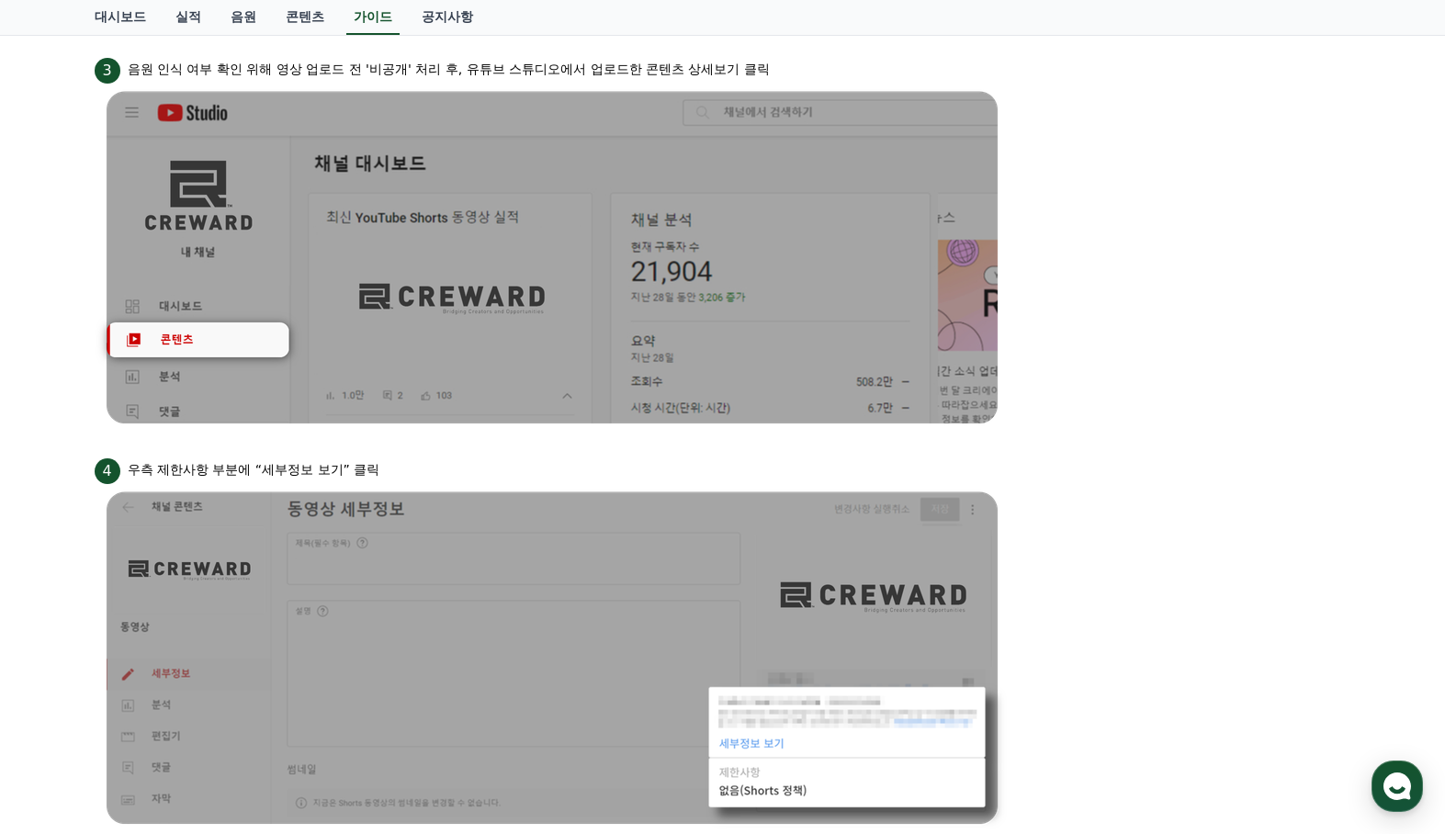
scroll to position [953, 0]
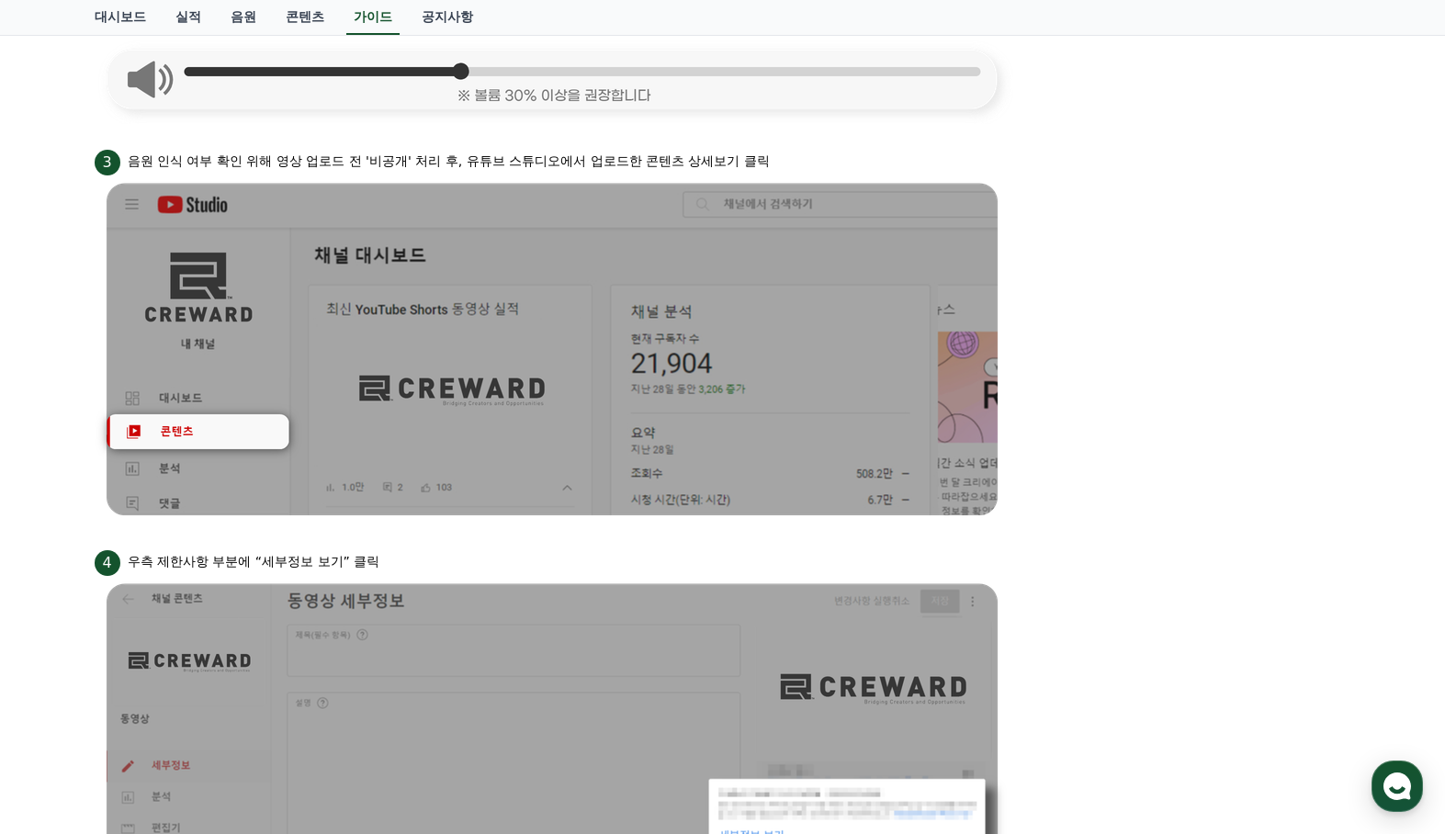
drag, startPoint x: 521, startPoint y: 160, endPoint x: 814, endPoint y: 156, distance: 293.0
click at [814, 156] on div "3 음원 인식 여부 확인 위해 영상 업로드 전 '비공개' 처리 후, 유튜브 스튜디오에서 업로드한 콘텐츠 상세보기 클릭" at bounding box center [723, 160] width 1256 height 29
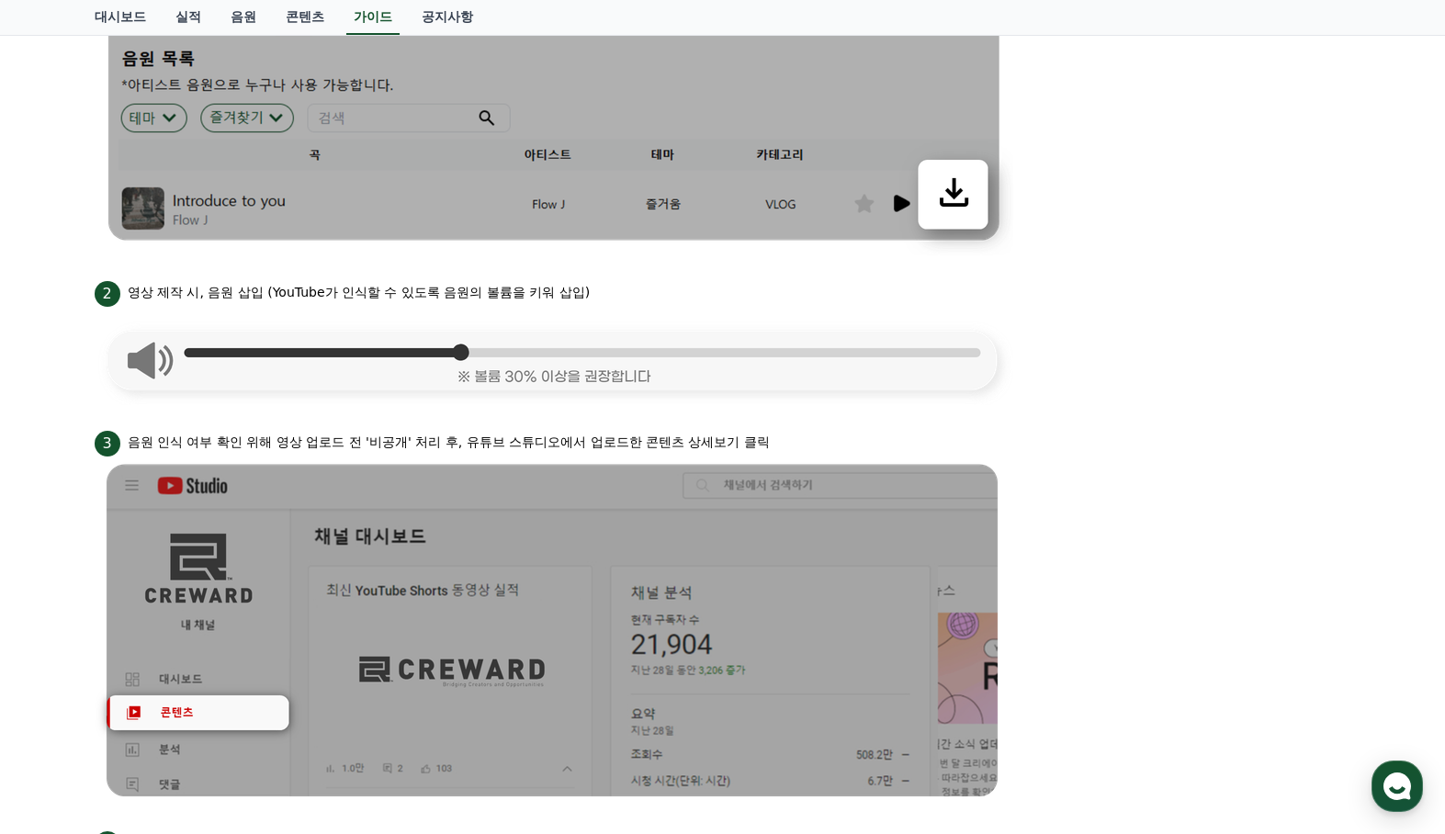
scroll to position [586, 0]
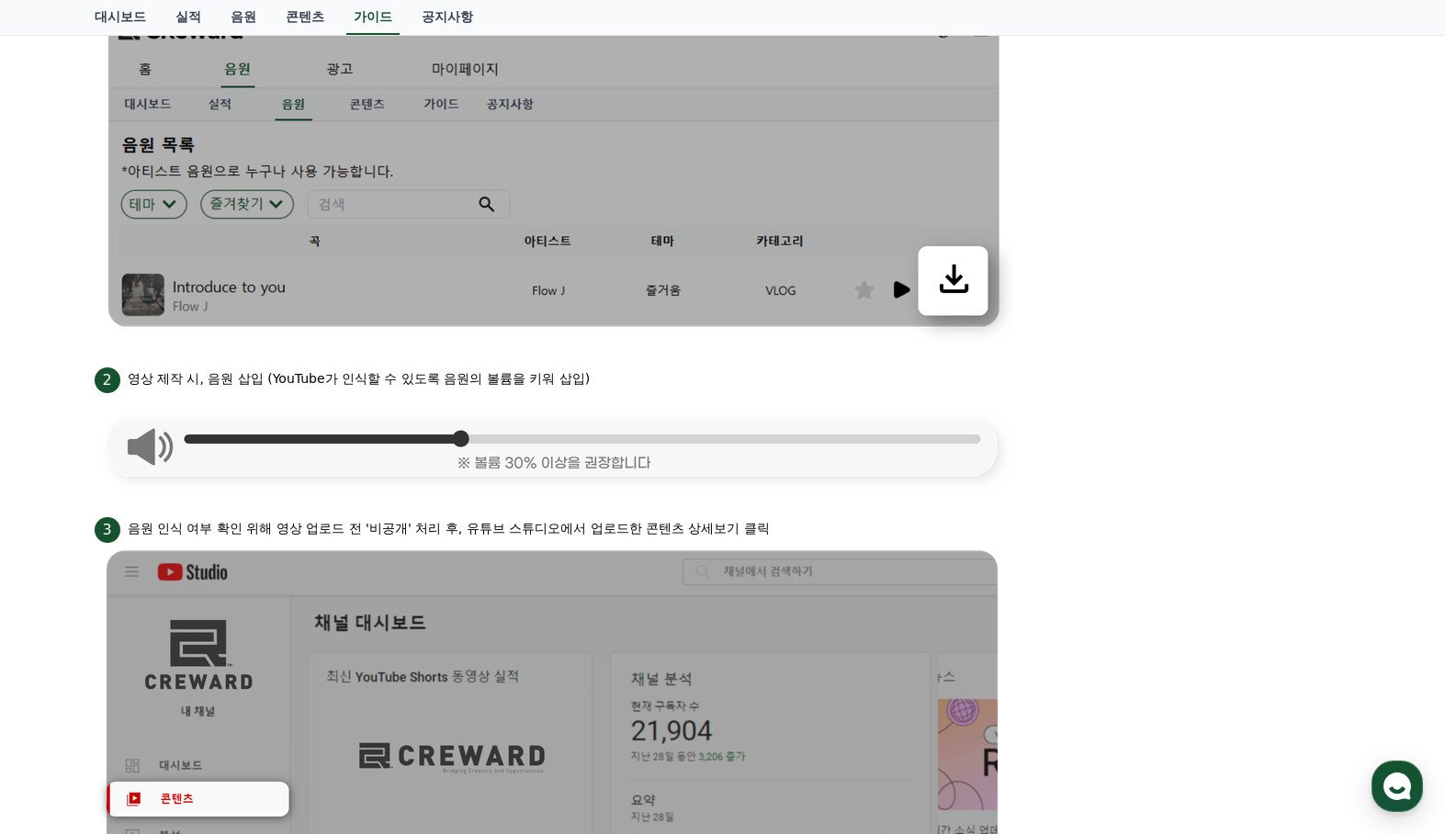
drag, startPoint x: 145, startPoint y: 380, endPoint x: 708, endPoint y: 380, distance: 562.9
click at [708, 380] on div "2 영상 제작 시, 음원 삽입 (YouTube가 인식할 수 있도록 음원의 볼륨을 키워 삽입)" at bounding box center [723, 378] width 1256 height 29
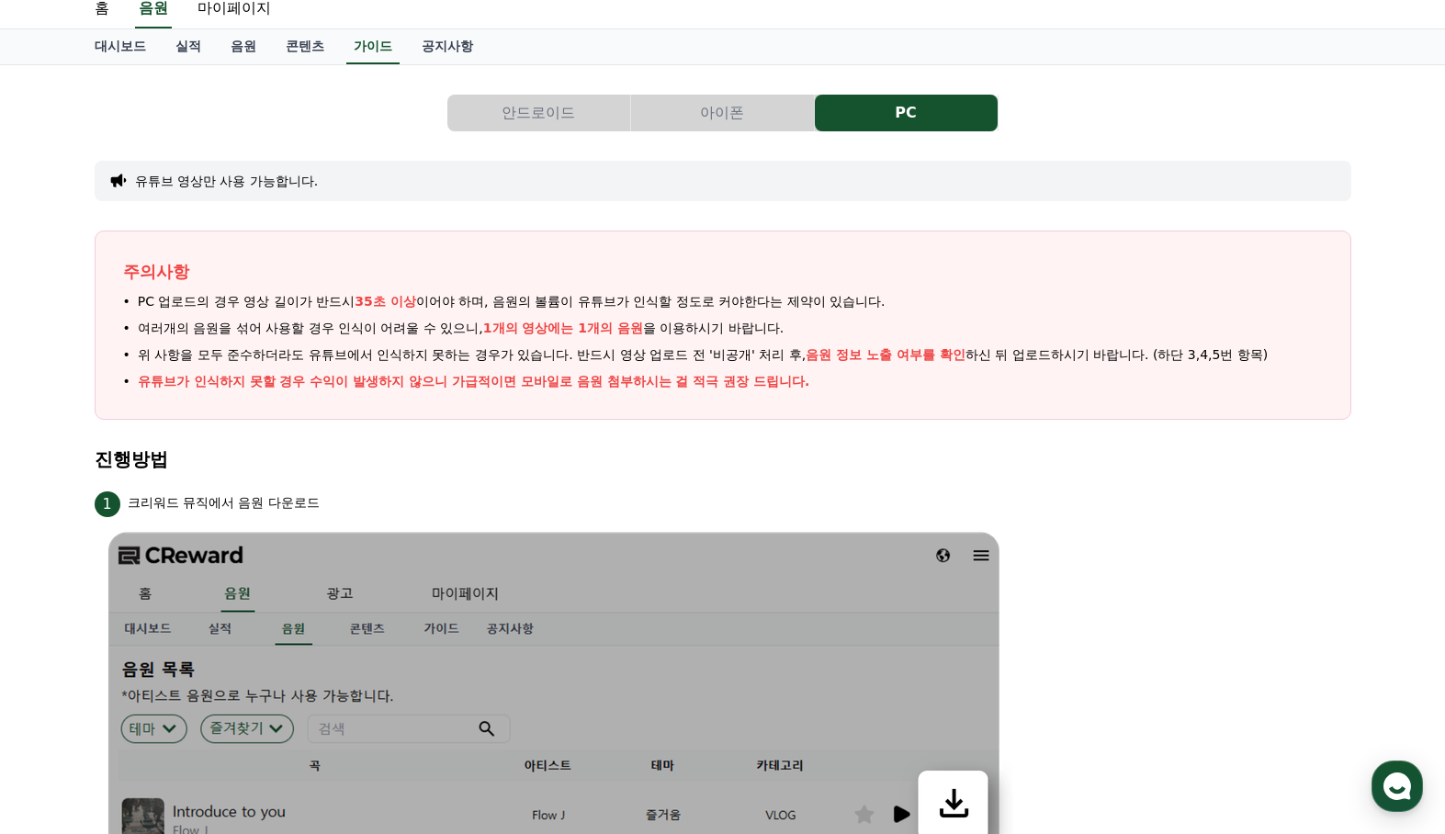
scroll to position [35, 0]
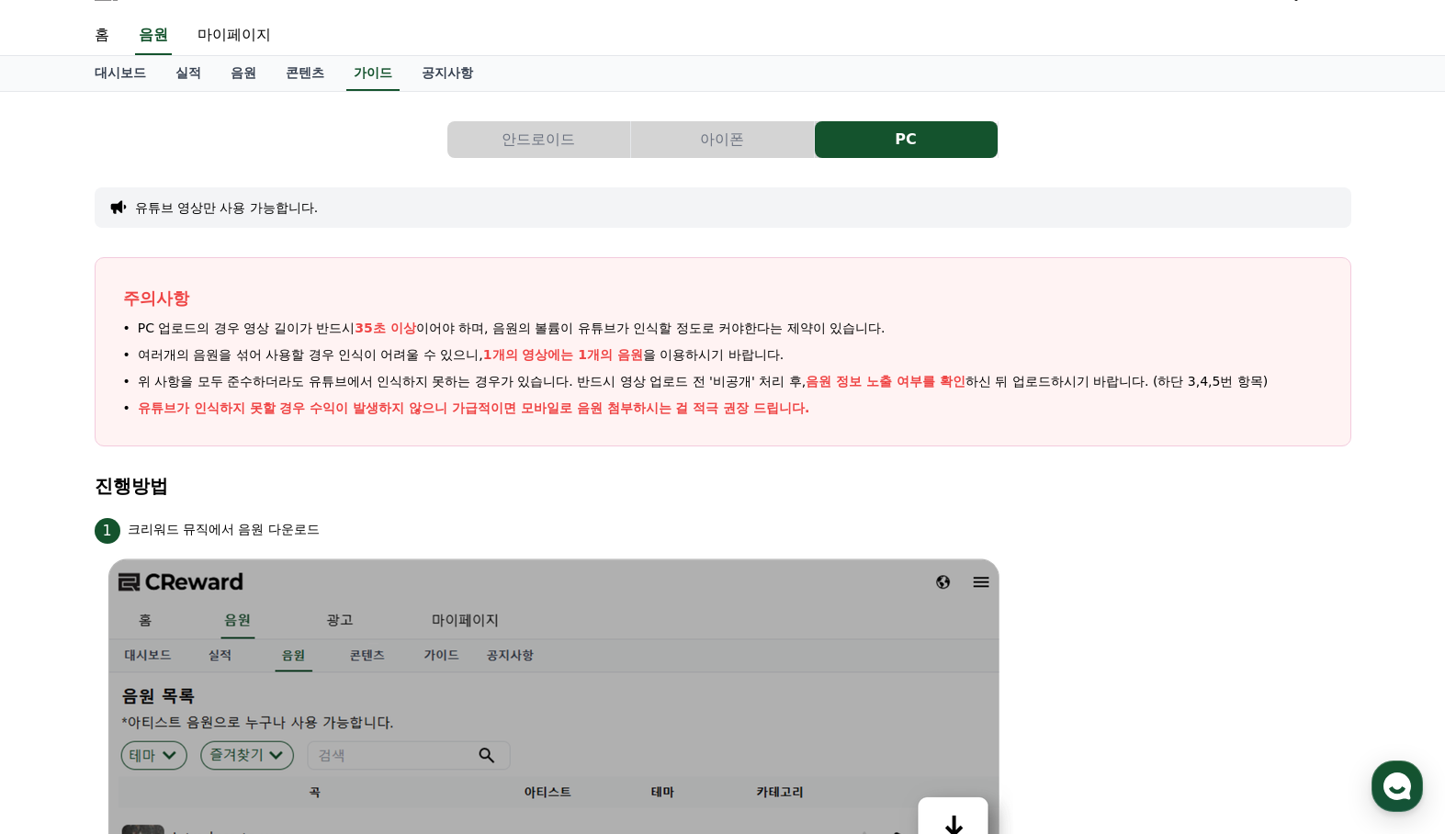
drag, startPoint x: 146, startPoint y: 354, endPoint x: 923, endPoint y: 354, distance: 776.9
click at [923, 354] on li "여러개의 음원을 섞어 사용할 경우 인식이 어려울 수 있으니, 1개의 영상에는 1개의 음원 을 이용하시기 바랍니다." at bounding box center [722, 354] width 1199 height 19
drag, startPoint x: 150, startPoint y: 389, endPoint x: 908, endPoint y: 388, distance: 758.5
click at [908, 388] on span "위 사항을 모두 준수하더라도 유튜브에서 인식하지 못하는 경우가 있습니다. 반드시 영상 업로드 전 '비공개' 처리 후, 음원 정보 노출 여부를 …" at bounding box center [703, 381] width 1130 height 19
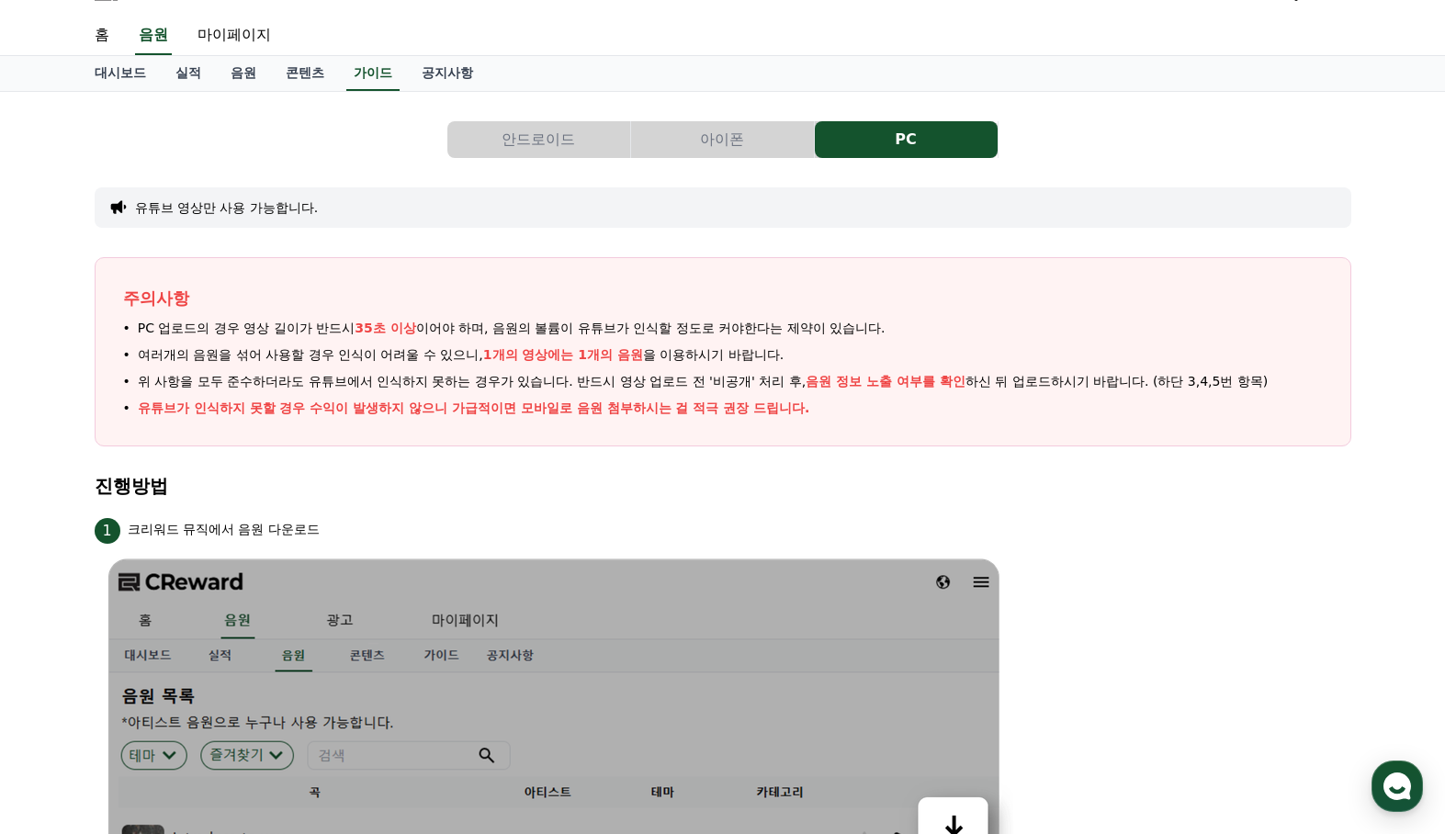
click at [908, 388] on span "음원 정보 노출 여부를 확인" at bounding box center [885, 381] width 160 height 15
drag, startPoint x: 804, startPoint y: 386, endPoint x: 1204, endPoint y: 416, distance: 401.5
click at [1204, 416] on ul "PC 업로드의 경우 영상 길이가 반드시 35초 이상 이어야 하며, 음원의 볼륨이 유튜브가 인식할 정도로 커야한다는 제약이 있습니다. 여러개의 …" at bounding box center [722, 368] width 1199 height 99
click at [1204, 416] on li "유튜브가 인식하지 못할 경우 수익이 발생하지 않으니 가급적이면 모바일로 음원 첨부하시는 걸 적극 권장 드립니다." at bounding box center [722, 408] width 1199 height 19
drag, startPoint x: 129, startPoint y: 404, endPoint x: 982, endPoint y: 404, distance: 852.2
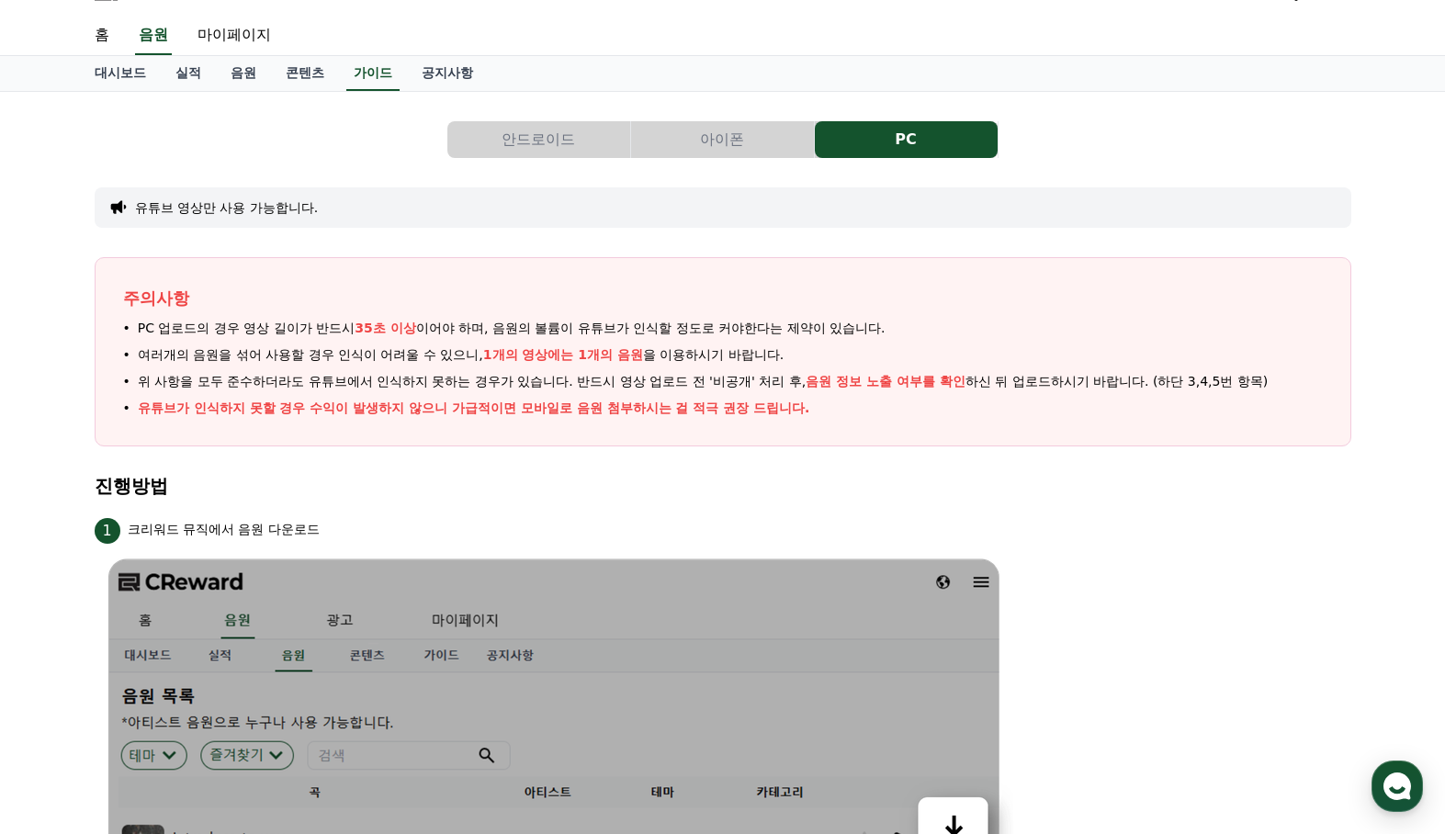
click at [982, 404] on li "유튜브가 인식하지 못할 경우 수익이 발생하지 않으니 가급적이면 모바일로 음원 첨부하시는 걸 적극 권장 드립니다." at bounding box center [722, 408] width 1199 height 19
drag, startPoint x: 925, startPoint y: 404, endPoint x: 59, endPoint y: 317, distance: 870.4
click at [527, 390] on span "위 사항을 모두 준수하더라도 유튜브에서 인식하지 못하는 경우가 있습니다. 반드시 영상 업로드 전 '비공개' 처리 후, 음원 정보 노출 여부를 …" at bounding box center [703, 381] width 1130 height 19
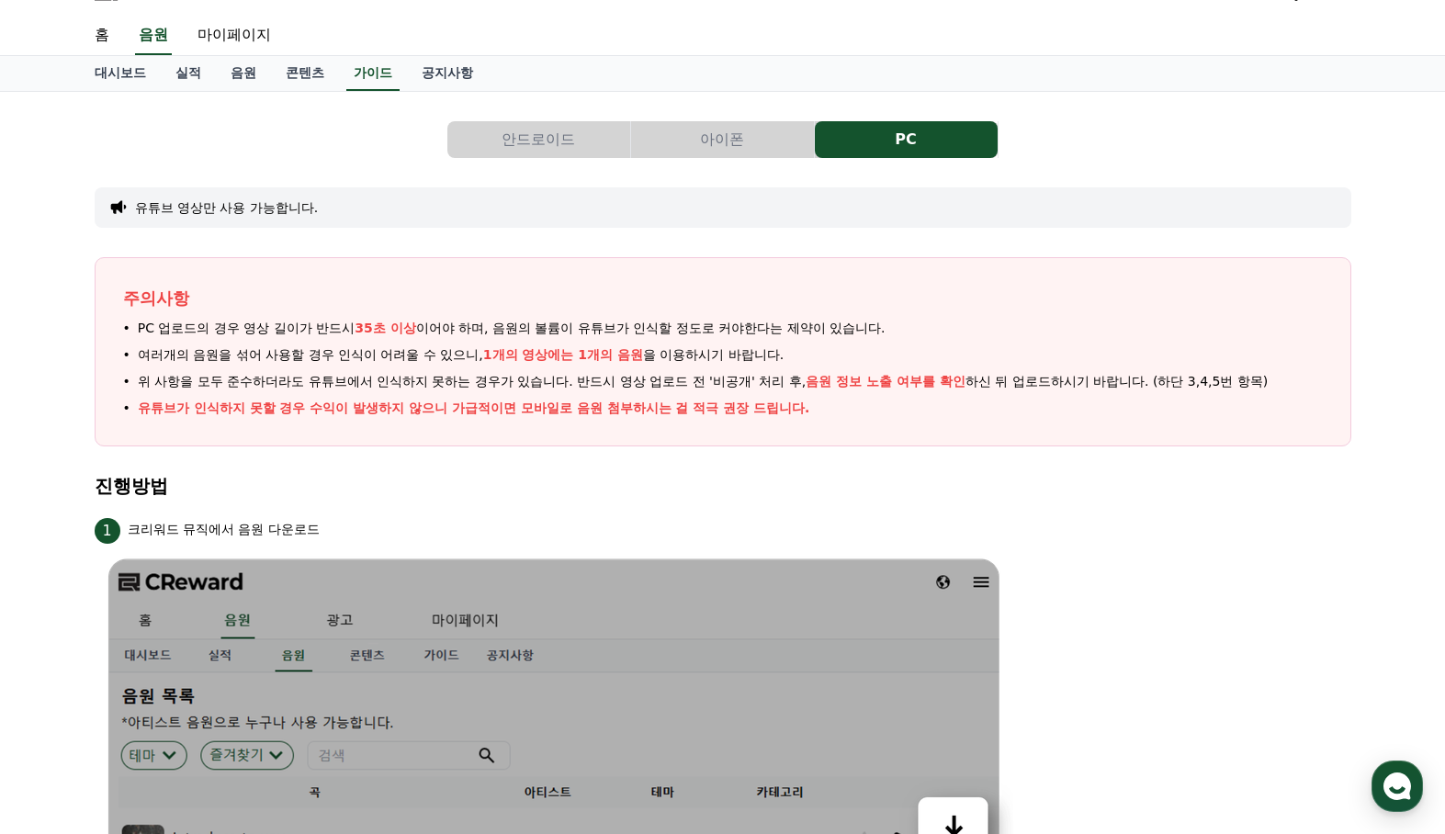
click at [1270, 568] on li "1 크리워드 뮤직에서 음원 다운로드" at bounding box center [723, 703] width 1256 height 378
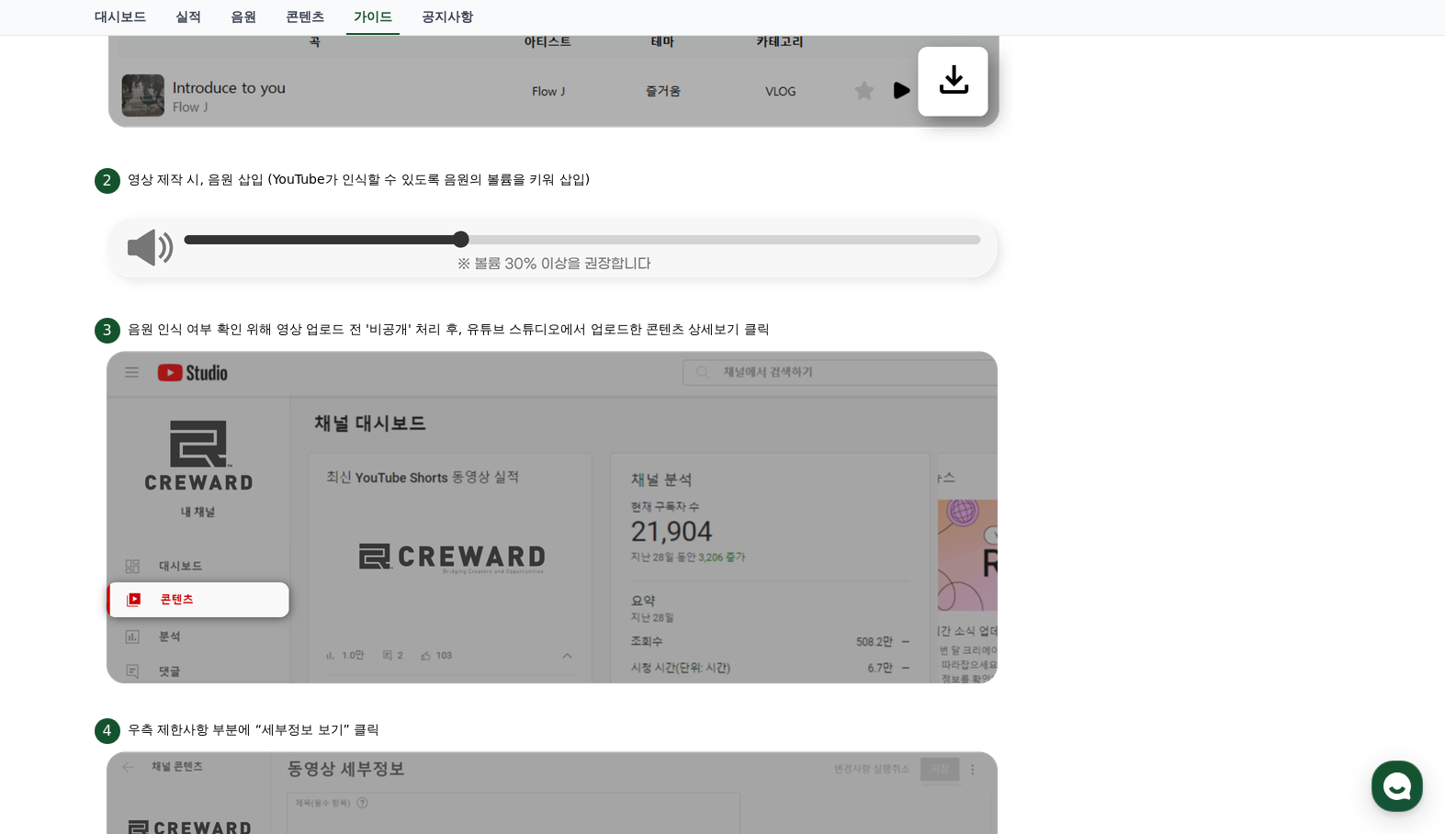
scroll to position [1045, 0]
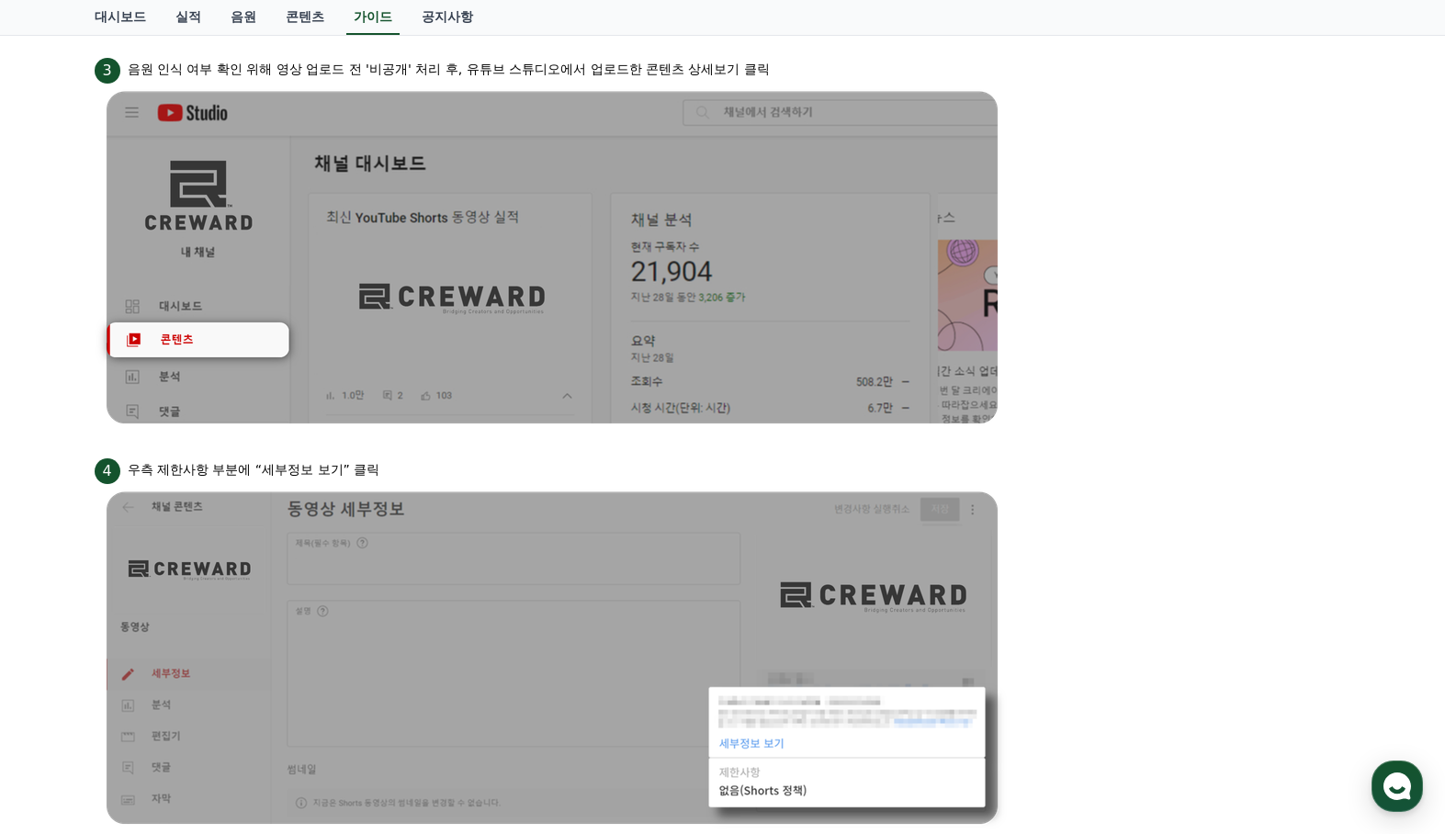
click at [1260, 285] on li "3 음원 인식 여부 확인 위해 영상 업로드 전 '비공개' 처리 후, 유튜브 스튜디오에서 업로드한 콘텐츠 상세보기 클릭" at bounding box center [723, 243] width 1256 height 378
